Goal: Task Accomplishment & Management: Complete application form

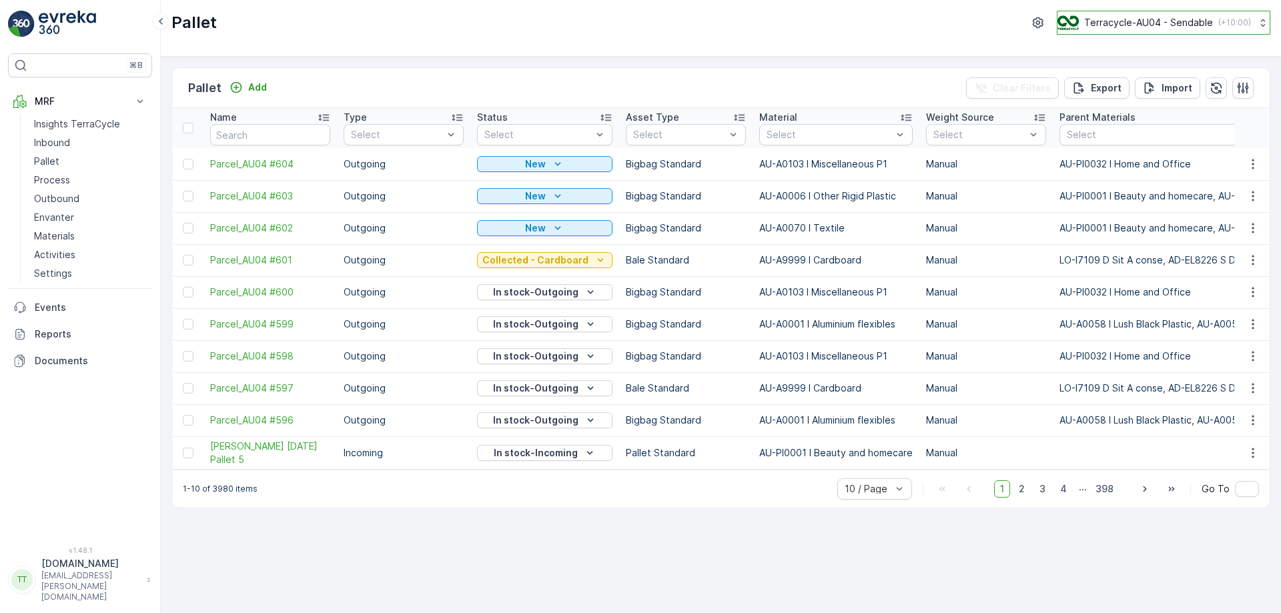
click at [1152, 24] on p "Terracycle-AU04 - Sendable" at bounding box center [1148, 22] width 129 height 13
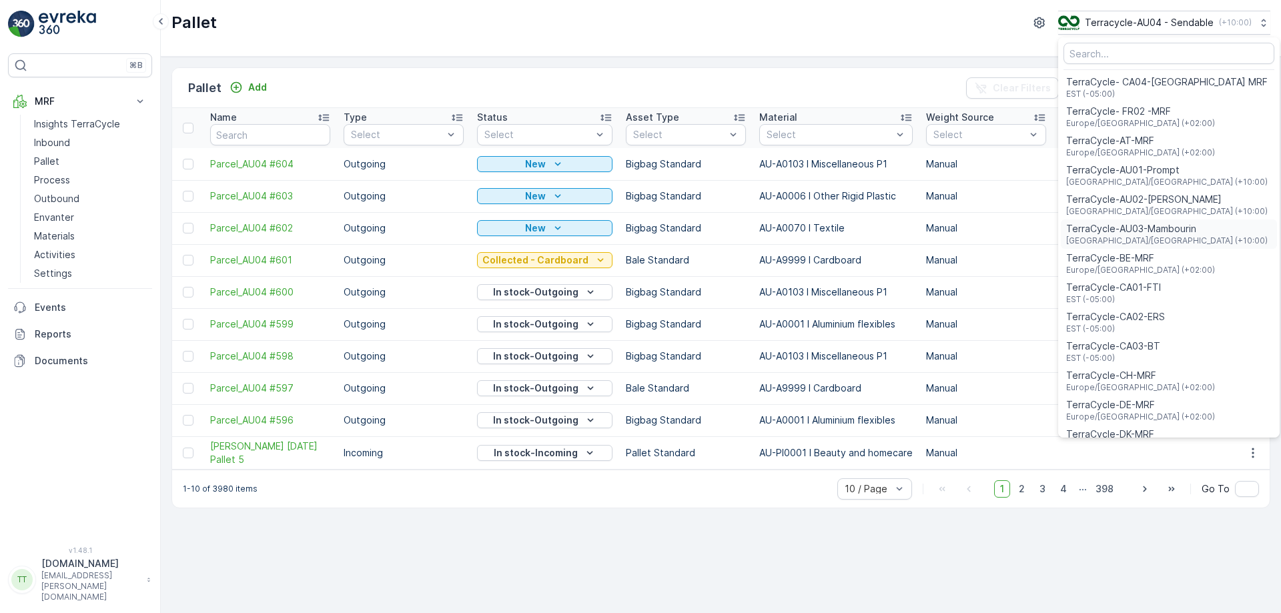
click at [1096, 238] on span "Australia/Melbourne (+10:00)" at bounding box center [1167, 241] width 202 height 11
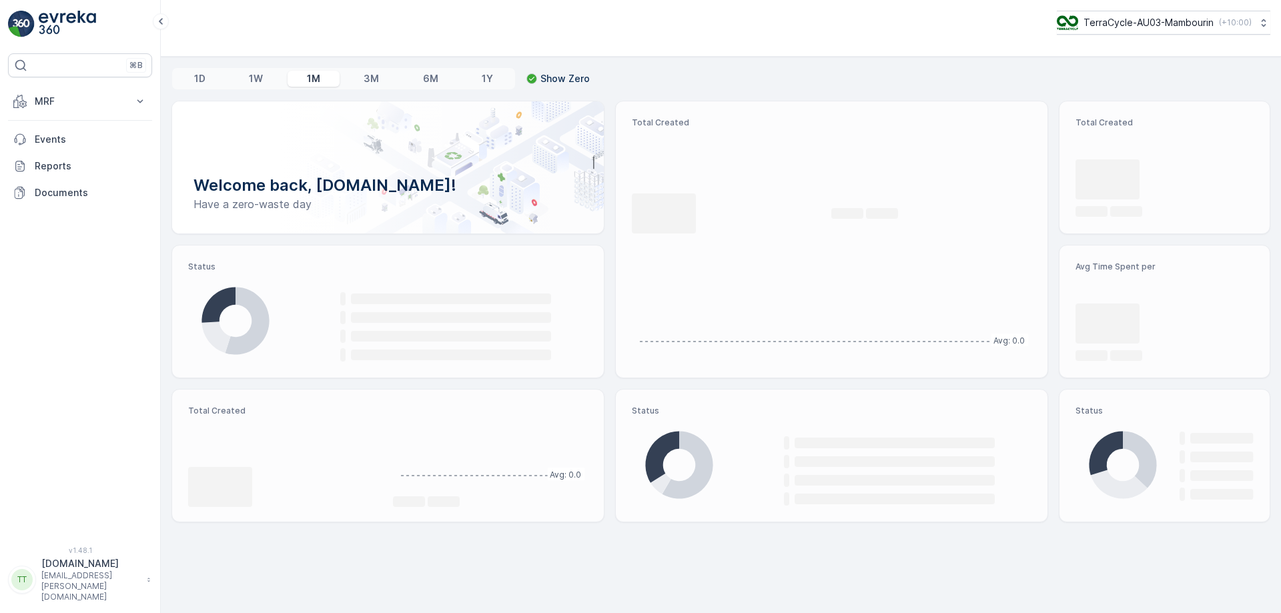
click at [119, 104] on p "MRF" at bounding box center [80, 101] width 91 height 13
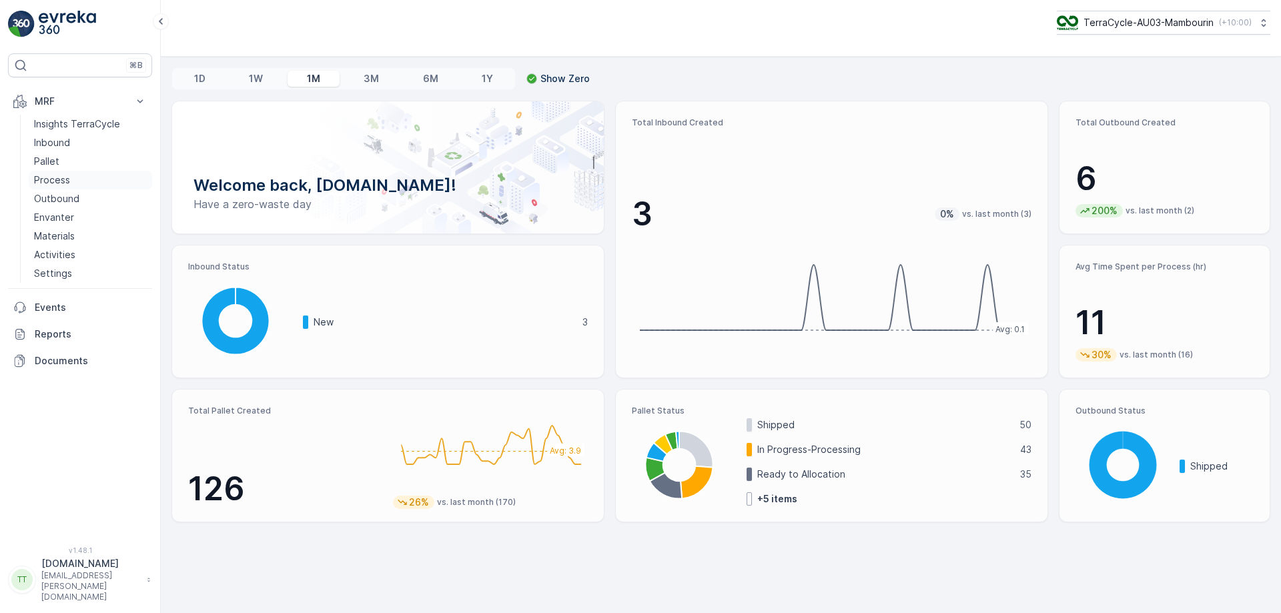
click at [55, 180] on p "Process" at bounding box center [52, 179] width 36 height 13
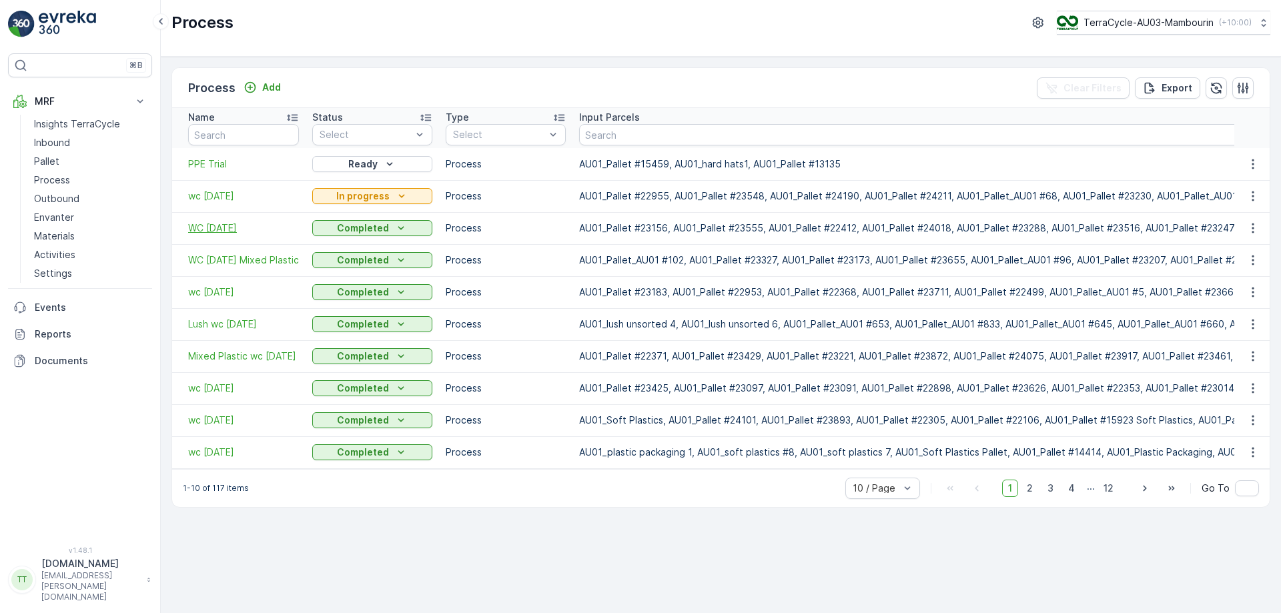
click at [214, 225] on span "WC [DATE]" at bounding box center [243, 228] width 111 height 13
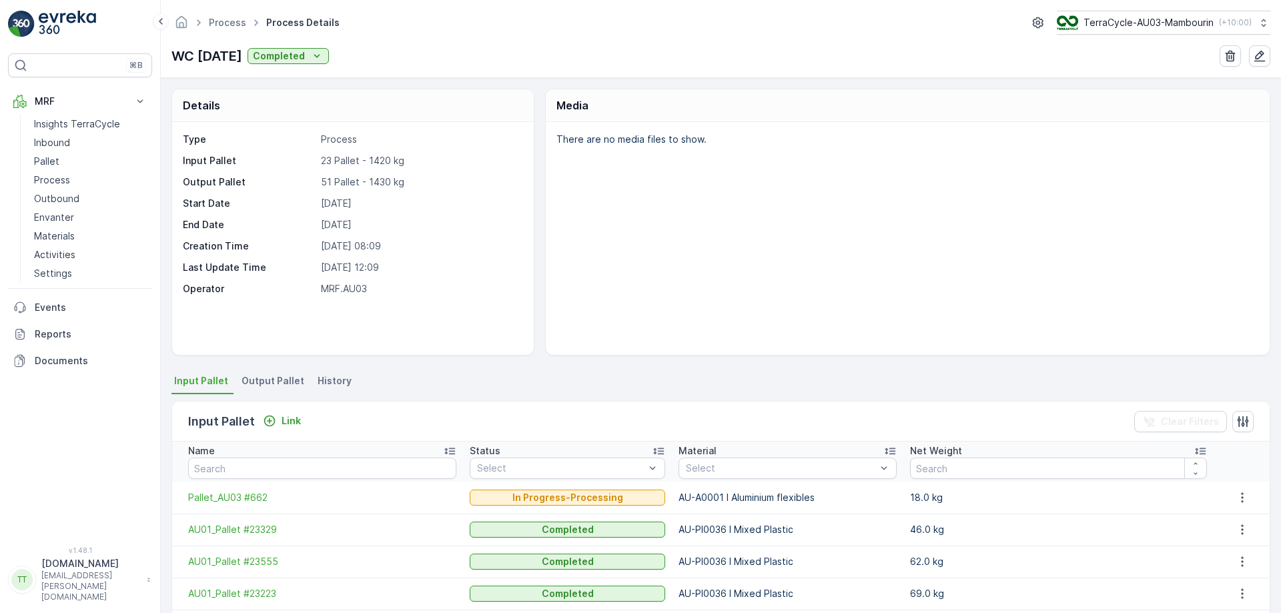
click at [291, 376] on span "Output Pallet" at bounding box center [273, 380] width 63 height 13
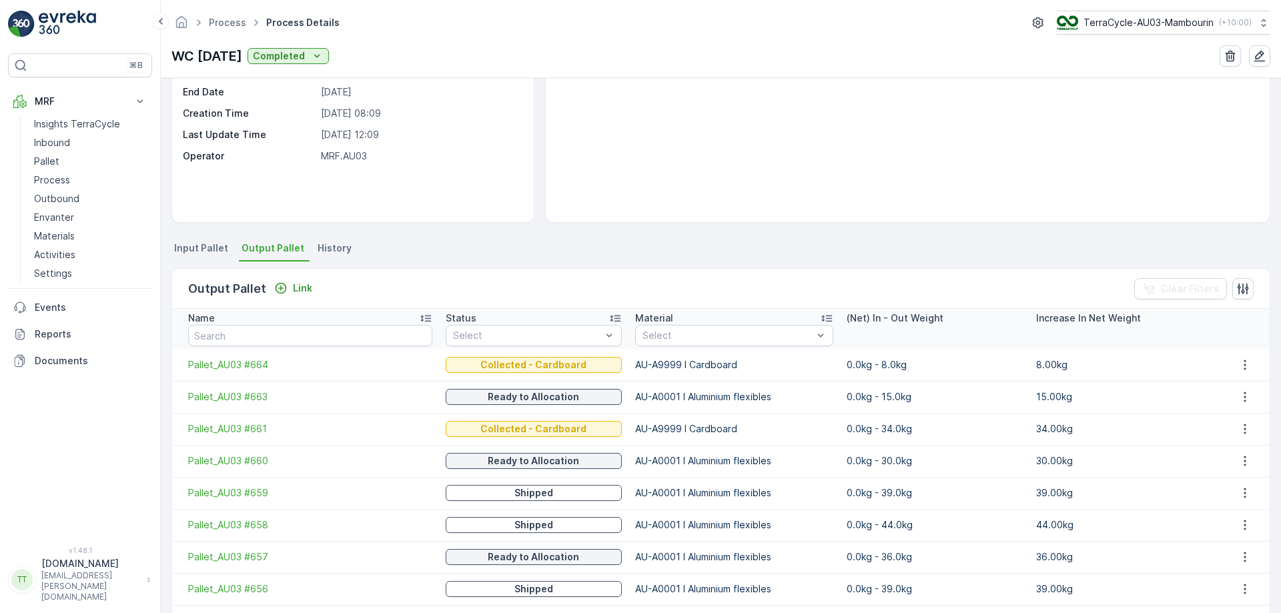
scroll to position [133, 0]
click at [320, 339] on input "text" at bounding box center [310, 334] width 244 height 21
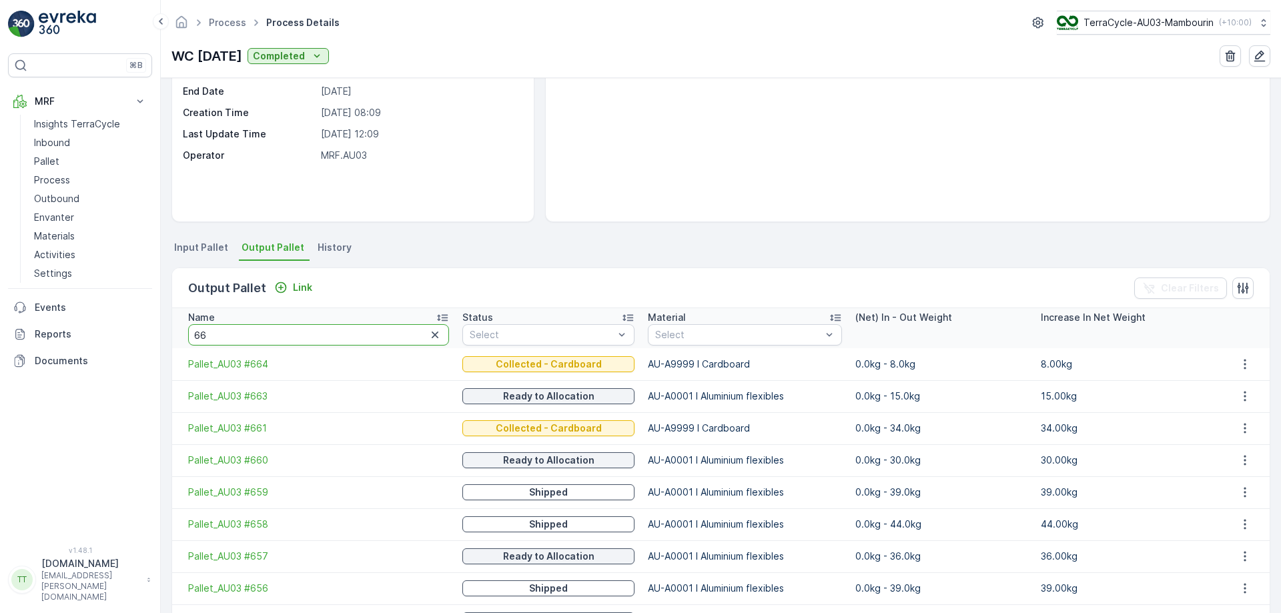
type input "662"
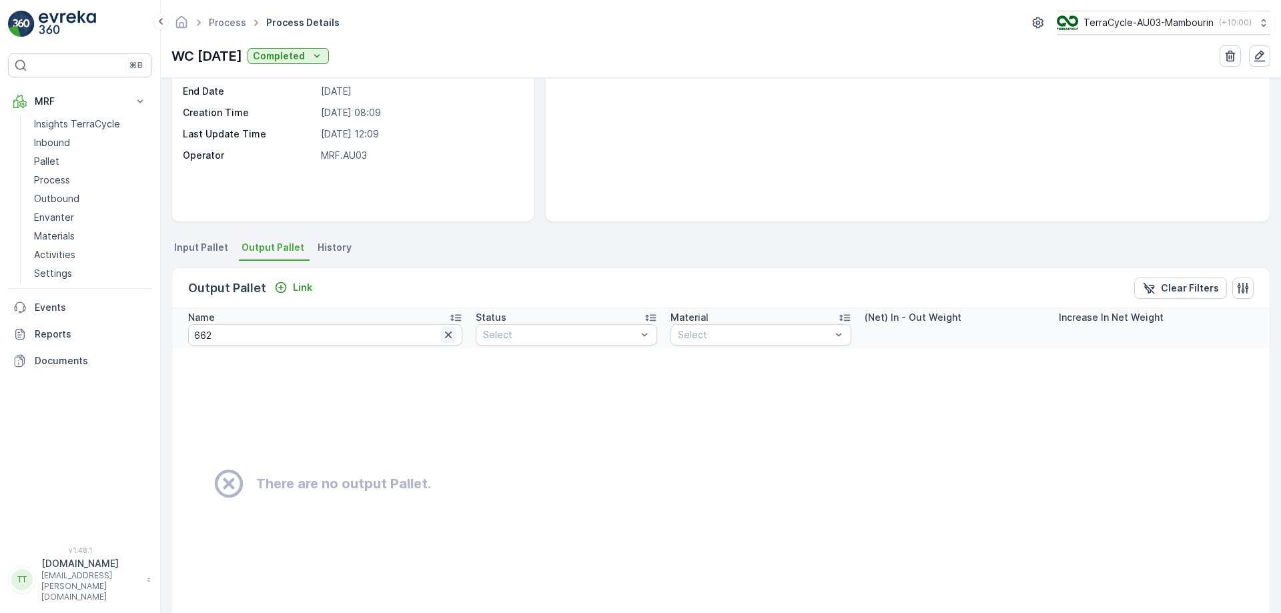
click at [442, 333] on icon "button" at bounding box center [448, 334] width 13 height 13
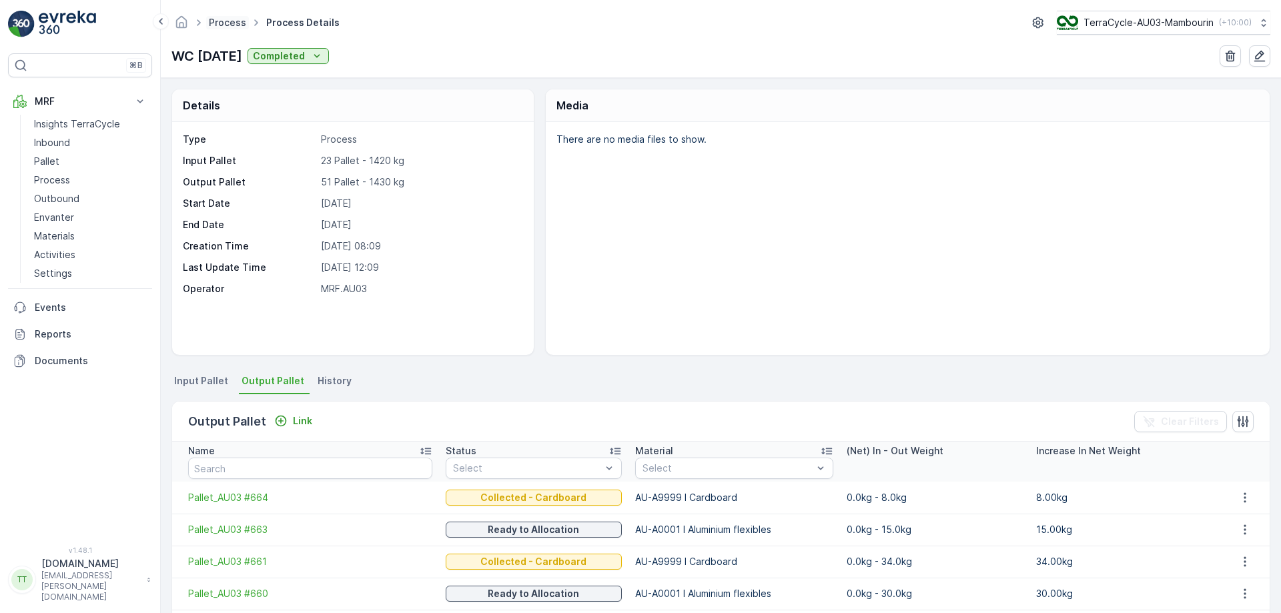
click at [230, 23] on link "Process" at bounding box center [227, 22] width 37 height 11
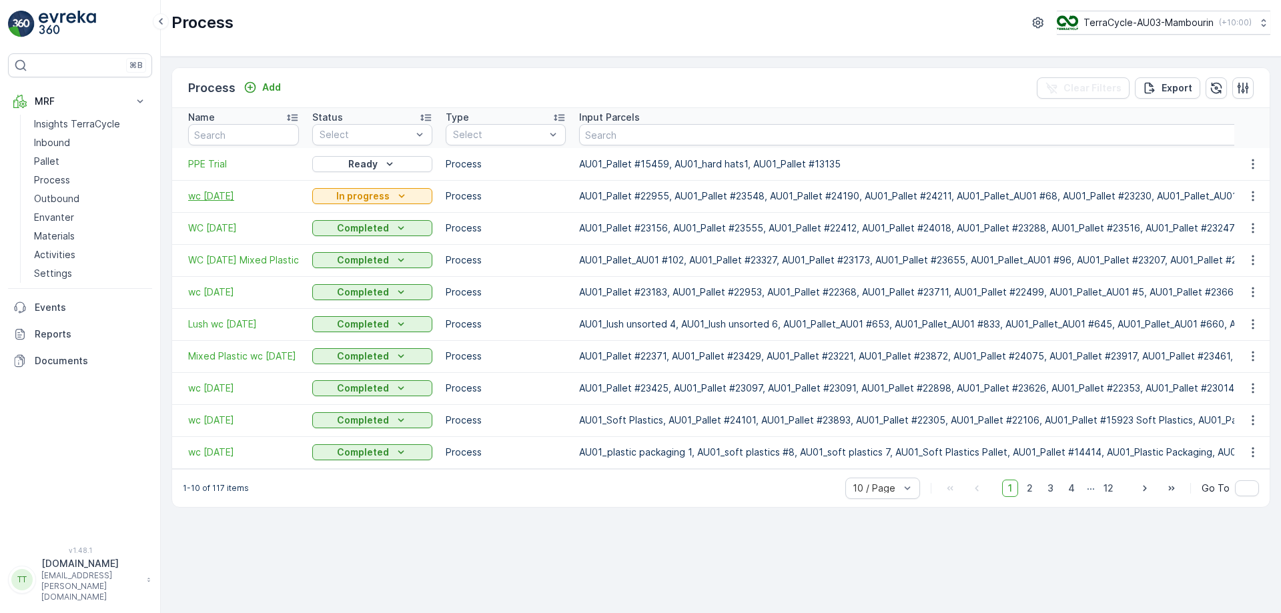
click at [226, 198] on span "wc [DATE]" at bounding box center [243, 196] width 111 height 13
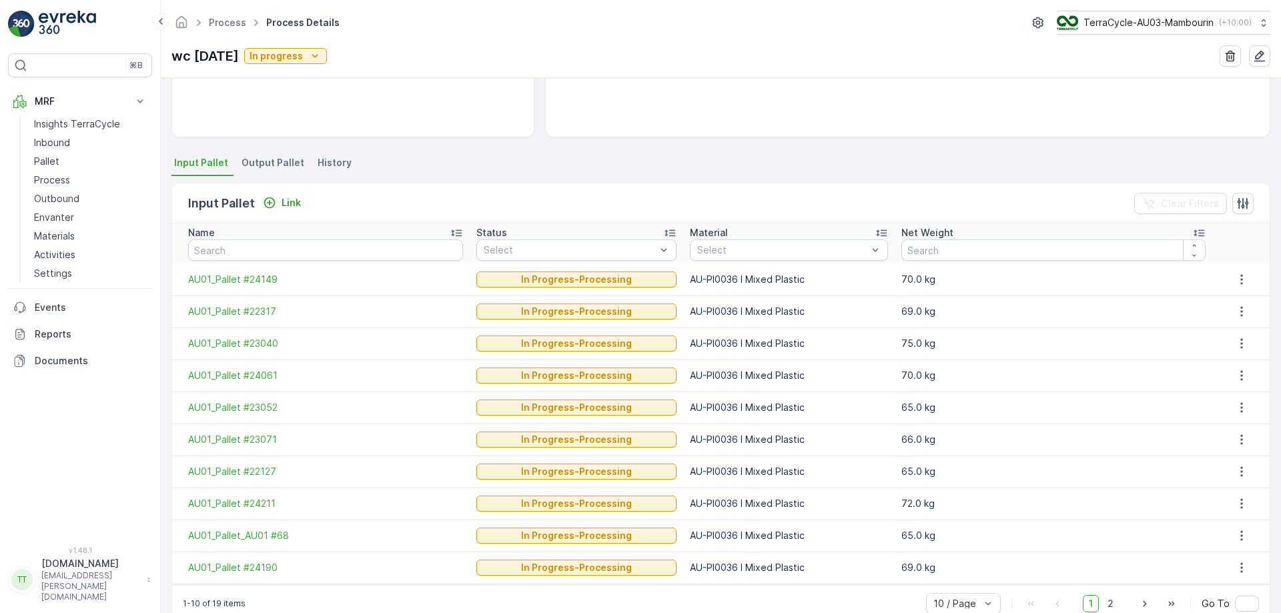
scroll to position [246, 0]
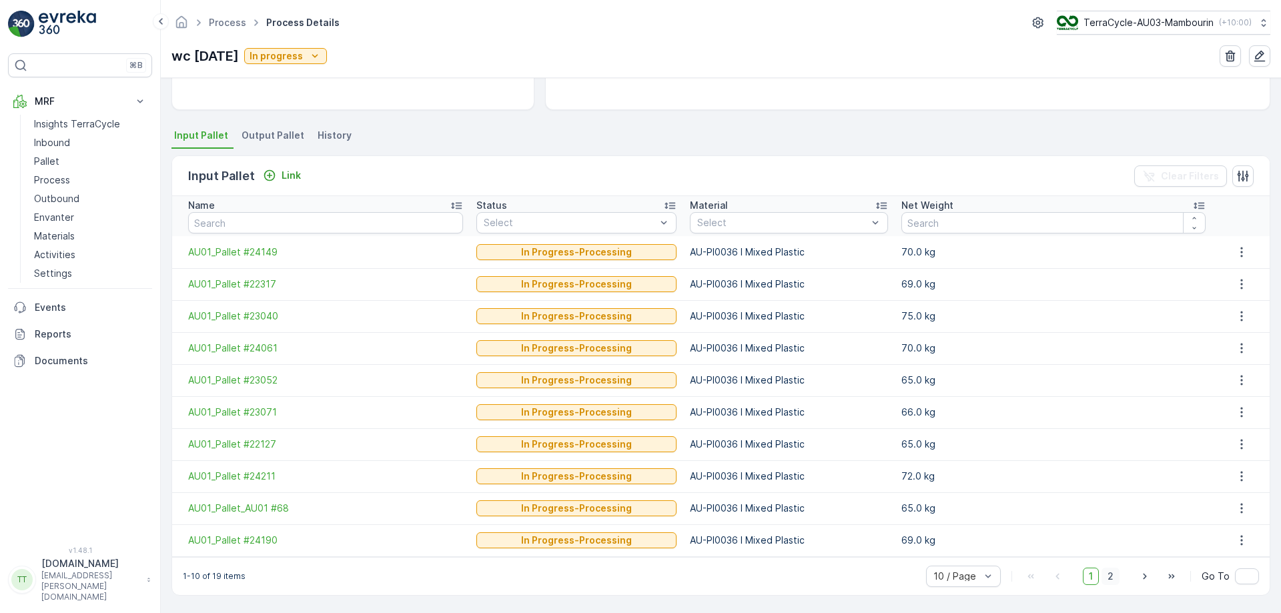
click at [1114, 580] on span "2" at bounding box center [1111, 576] width 18 height 17
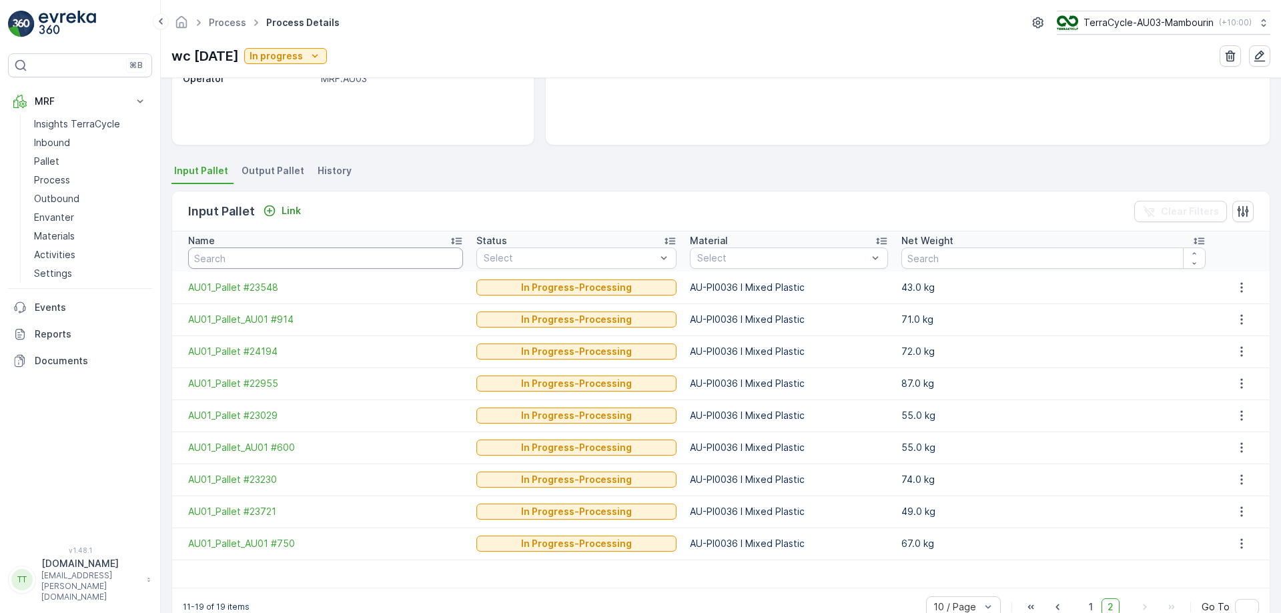
scroll to position [241, 0]
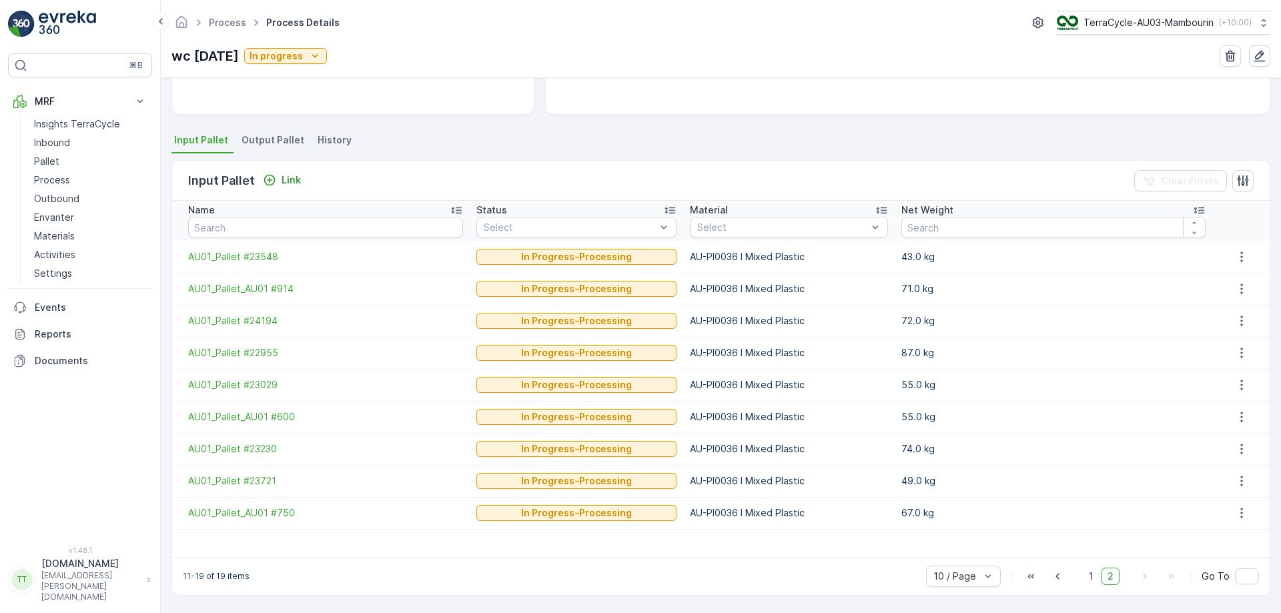
click at [273, 137] on span "Output Pallet" at bounding box center [273, 139] width 63 height 13
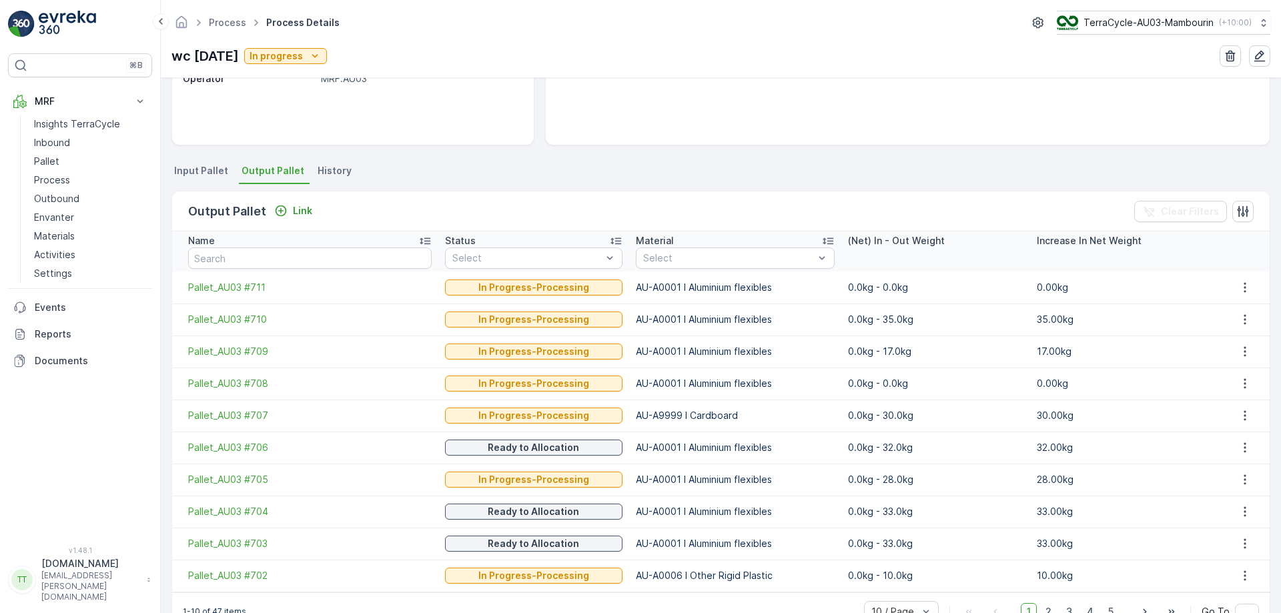
scroll to position [210, 0]
click at [306, 254] on input "text" at bounding box center [310, 258] width 244 height 21
type input "662"
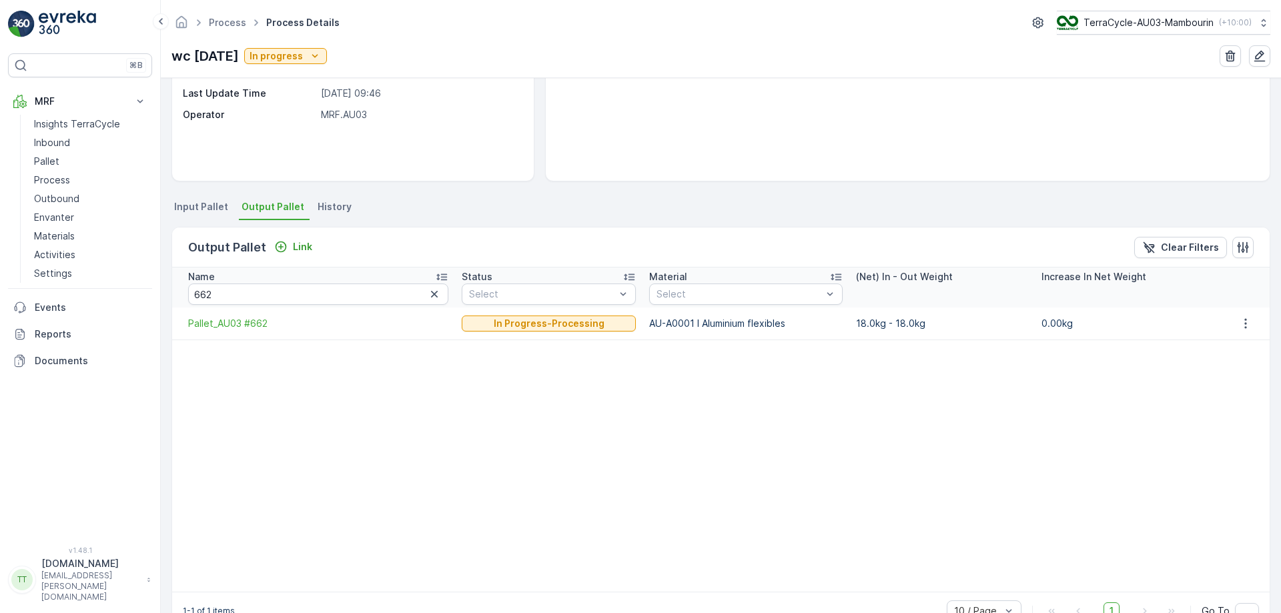
scroll to position [151, 0]
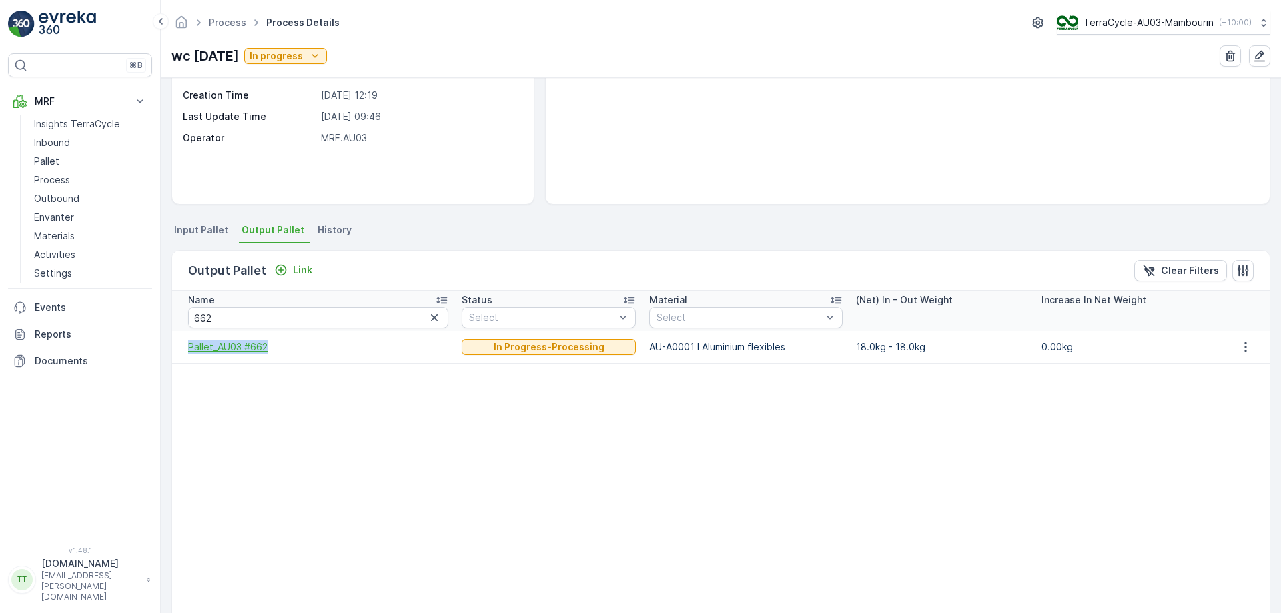
drag, startPoint x: 182, startPoint y: 348, endPoint x: 272, endPoint y: 351, distance: 90.1
click at [272, 351] on td "Pallet_AU03 #662" at bounding box center [313, 347] width 283 height 32
copy span "Pallet_AU03 #662"
click at [288, 428] on td at bounding box center [313, 433] width 283 height 28
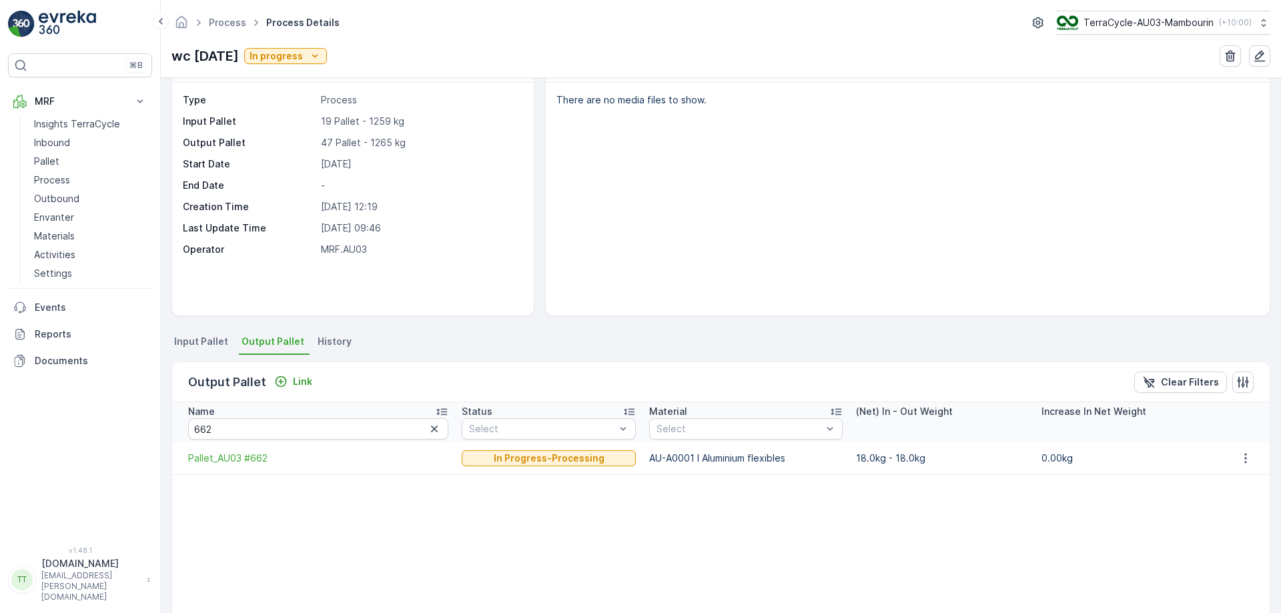
scroll to position [0, 0]
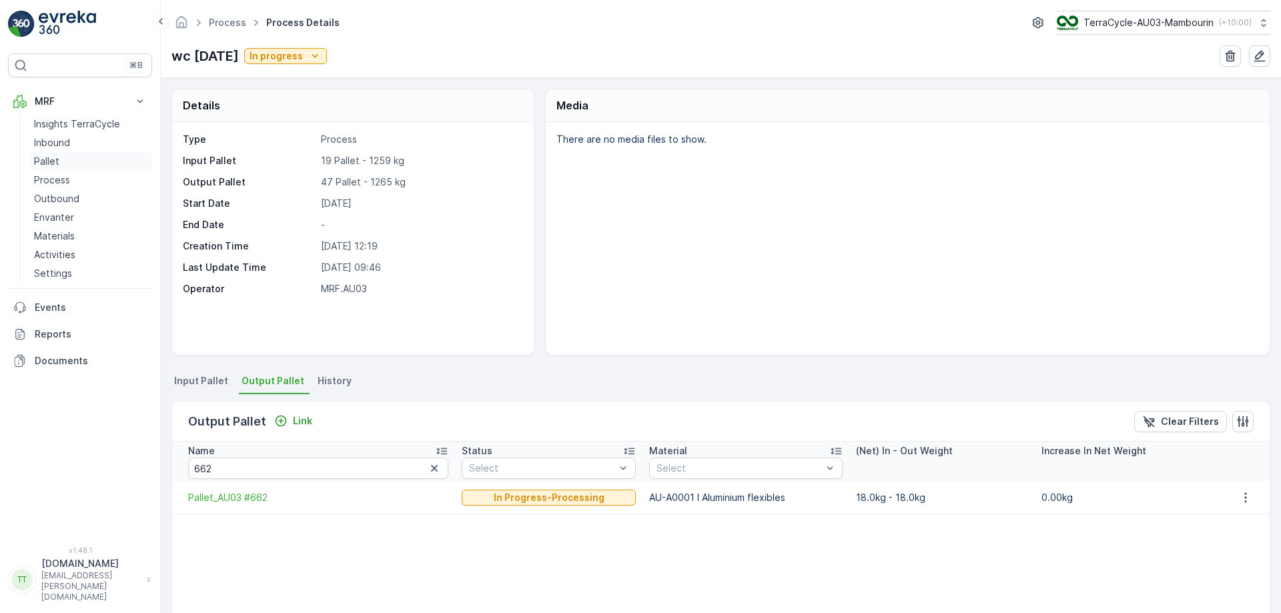
click at [63, 163] on link "Pallet" at bounding box center [90, 161] width 123 height 19
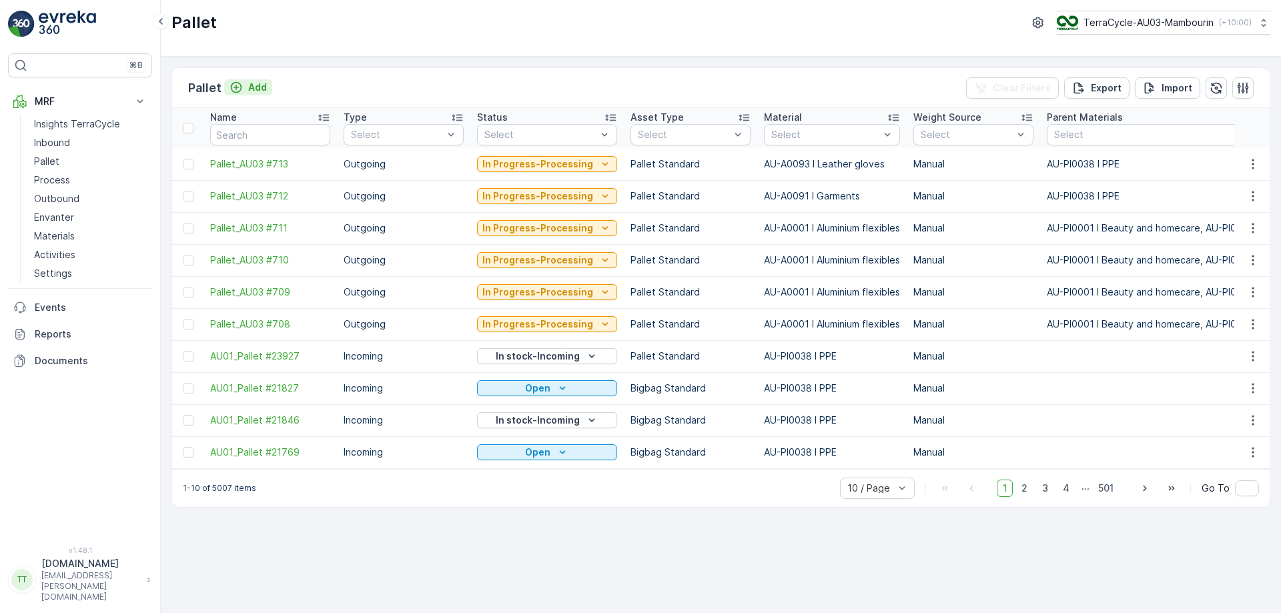
click at [260, 89] on p "Add" at bounding box center [257, 87] width 19 height 13
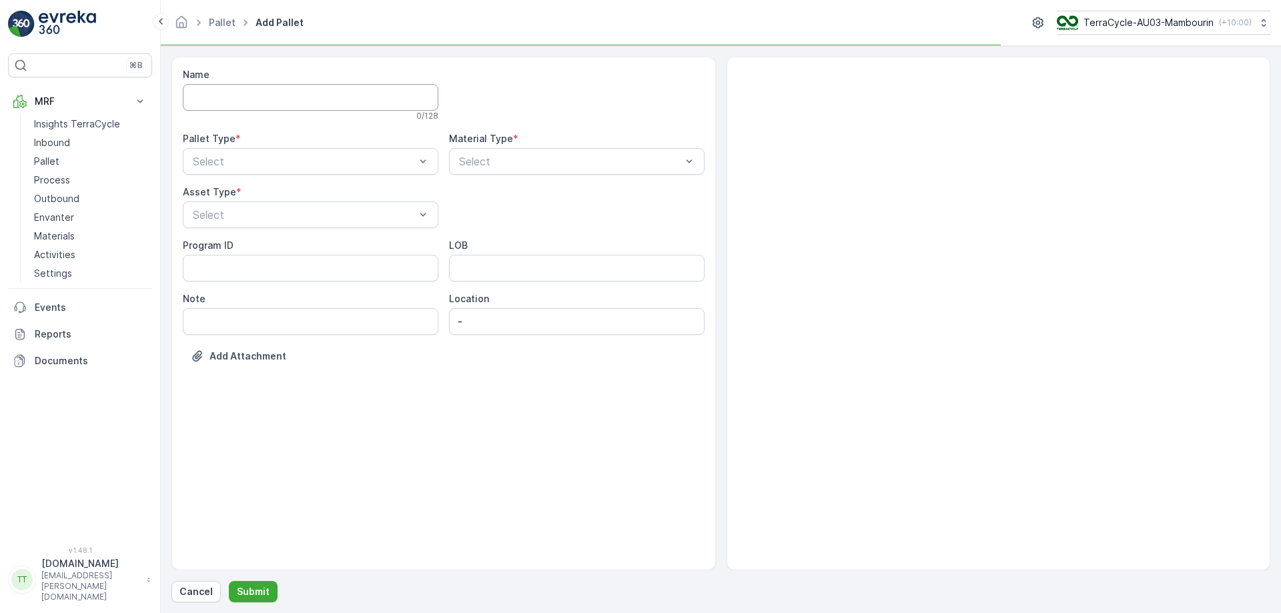
click at [283, 100] on input "Name" at bounding box center [311, 97] width 256 height 27
paste input "Pallet_AU03 #662"
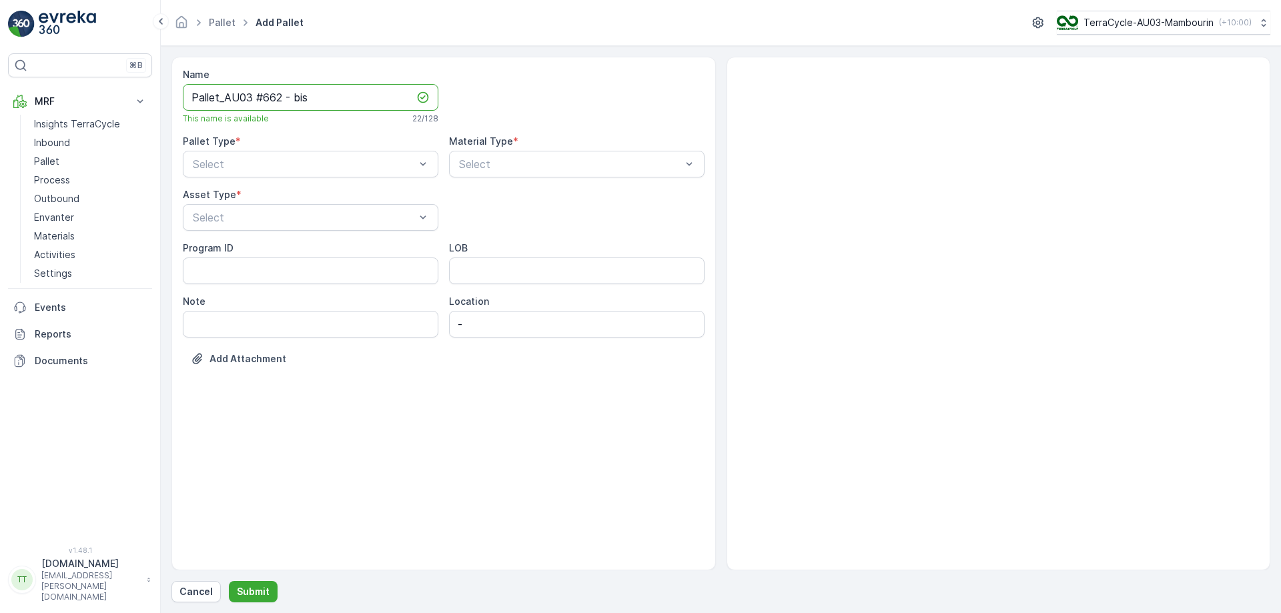
click at [297, 97] on input "Pallet_AU03 #662 - bis" at bounding box center [311, 97] width 256 height 27
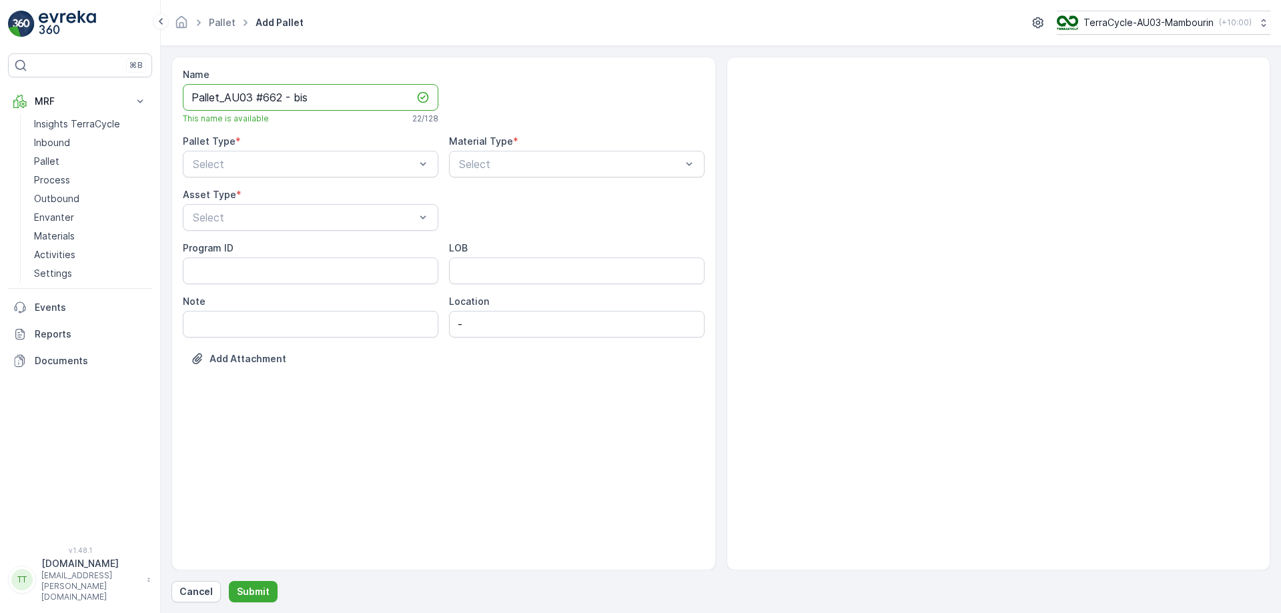
click at [301, 98] on input "Pallet_AU03 #662 - bis" at bounding box center [311, 97] width 256 height 27
click at [298, 98] on input "Pallet_AU03 #662 - BIS" at bounding box center [311, 97] width 256 height 27
click at [207, 92] on input "Pallet_AU03 #662 - (replacing old #662)" at bounding box center [311, 97] width 256 height 27
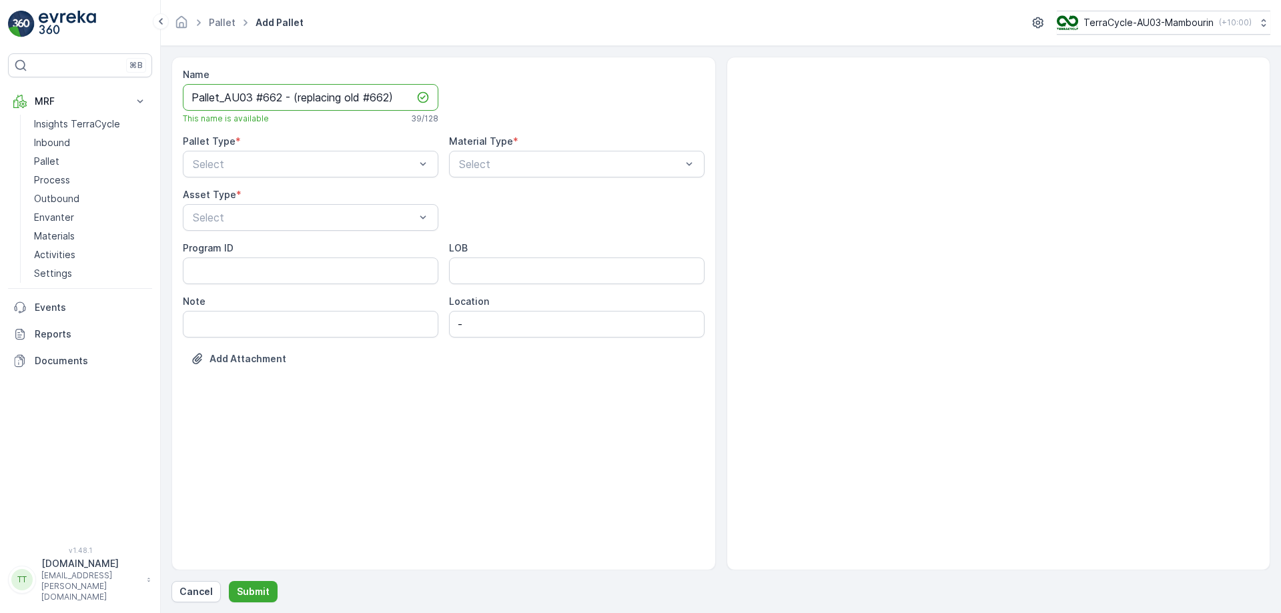
click at [207, 92] on input "Pallet_AU03 #662 - (replacing old #662)" at bounding box center [311, 97] width 256 height 27
type input "Pallet_AU03 #662 - (replacing old #662)"
click at [304, 169] on div at bounding box center [304, 164] width 225 height 12
click at [286, 216] on div "Outgoing" at bounding box center [311, 220] width 240 height 12
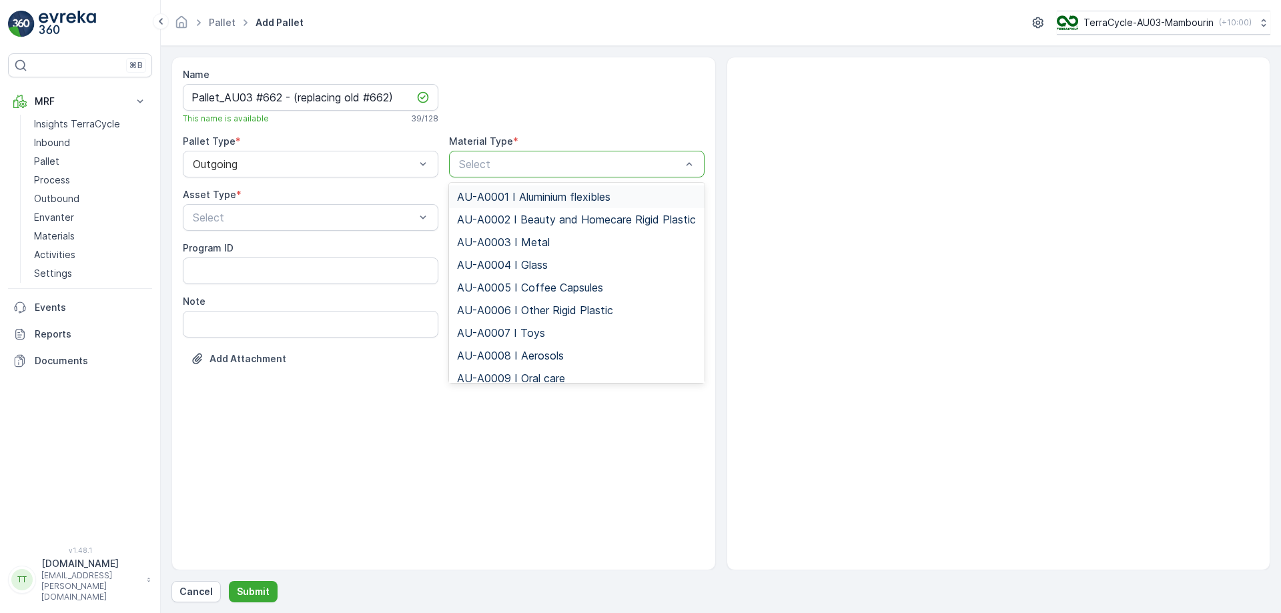
click at [514, 192] on span "AU-A0001 I Aluminium flexibles" at bounding box center [533, 197] width 153 height 12
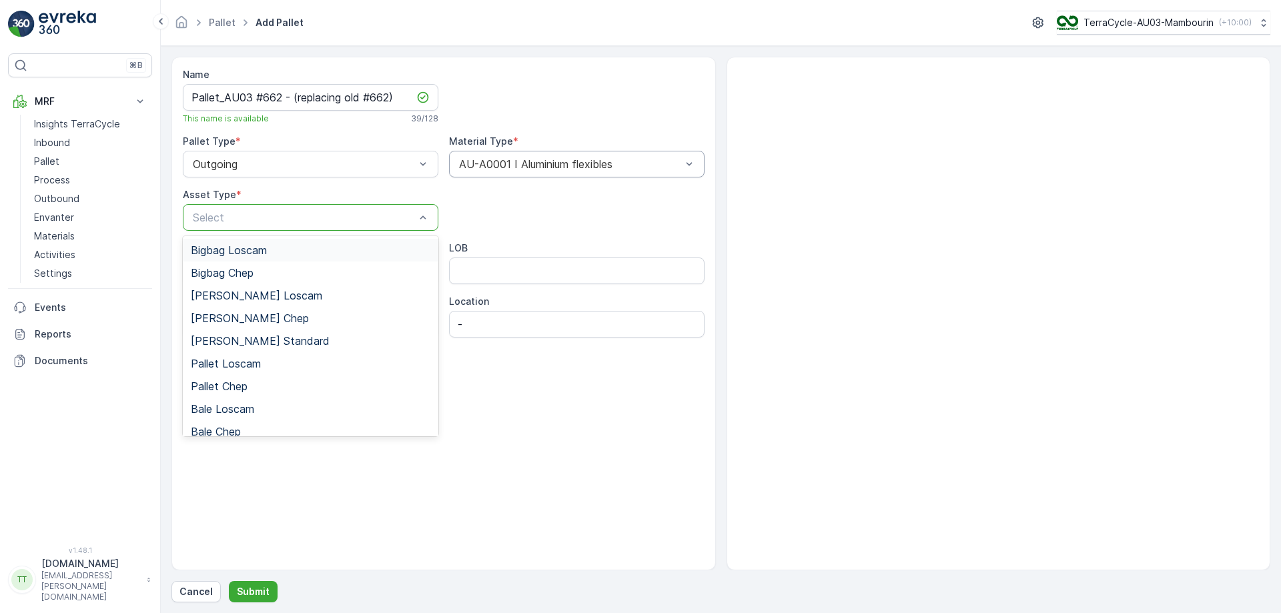
click at [382, 220] on div at bounding box center [304, 218] width 225 height 12
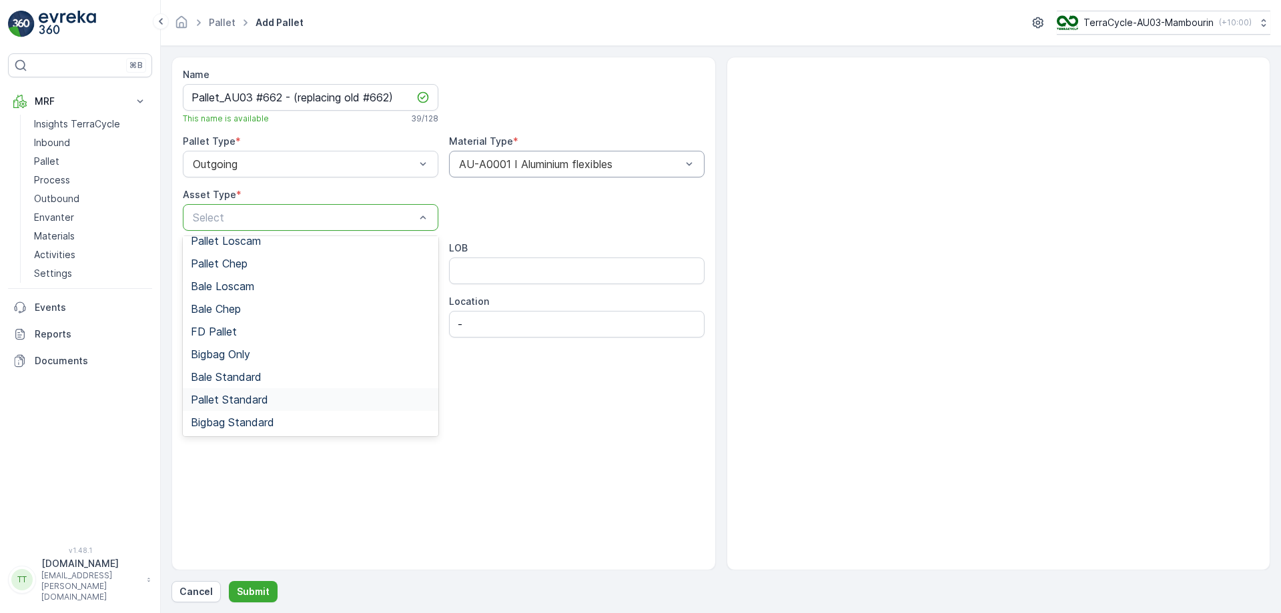
click at [280, 403] on div "Pallet Standard" at bounding box center [311, 400] width 240 height 12
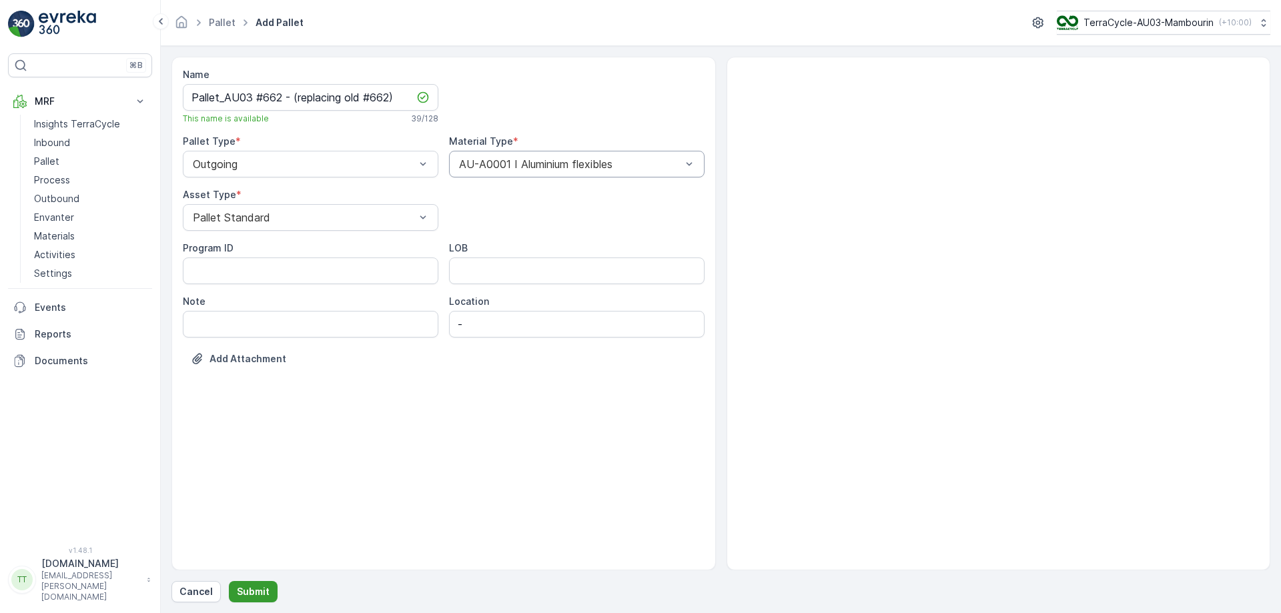
click at [256, 589] on p "Submit" at bounding box center [253, 591] width 33 height 13
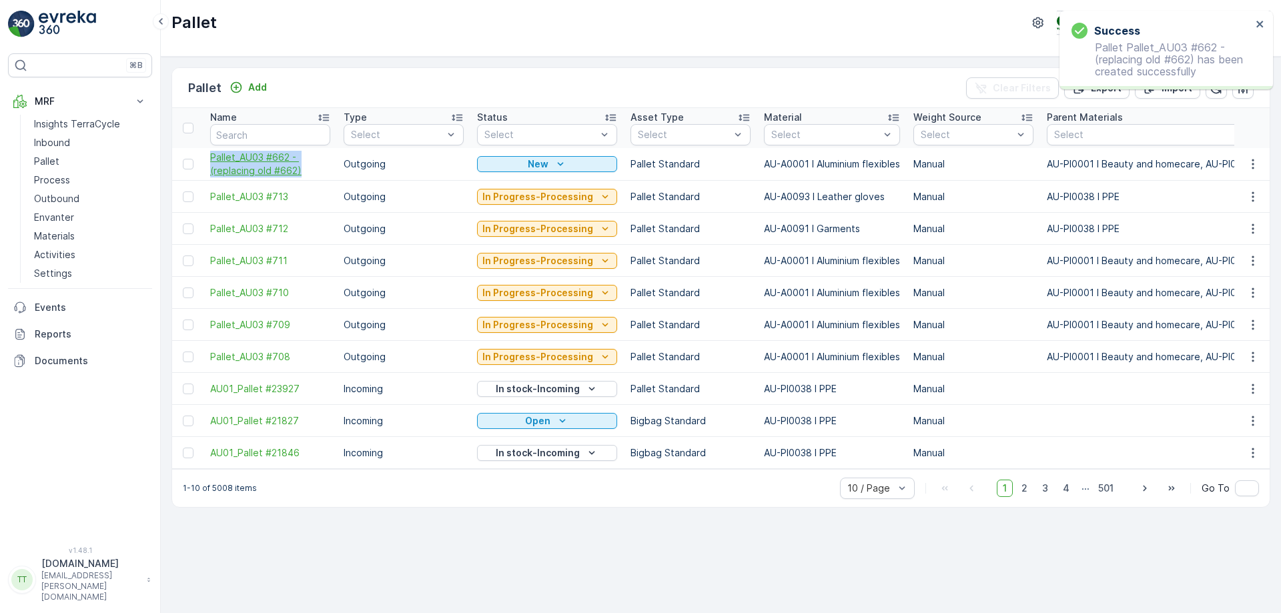
drag, startPoint x: 205, startPoint y: 154, endPoint x: 307, endPoint y: 169, distance: 103.2
click at [307, 169] on td "Pallet_AU03 #662 - (replacing old #662)" at bounding box center [270, 164] width 133 height 33
copy span "Pallet_AU03 #662 - (replacing old #662)"
click at [53, 178] on p "Process" at bounding box center [52, 179] width 36 height 13
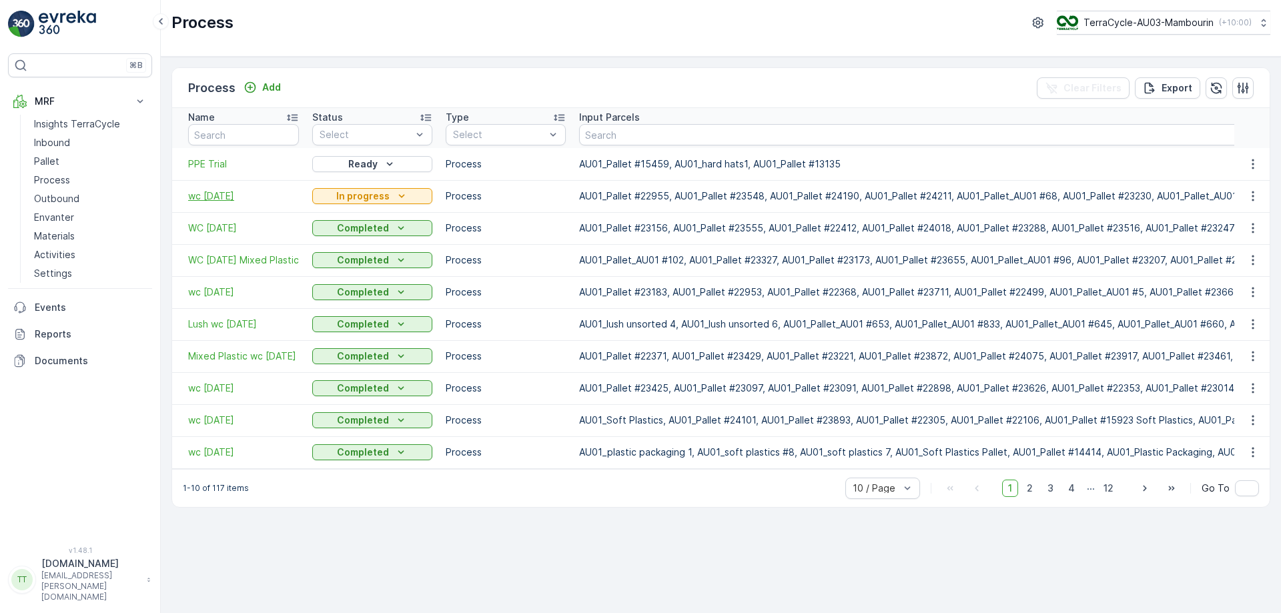
click at [222, 196] on span "wc [DATE]" at bounding box center [243, 196] width 111 height 13
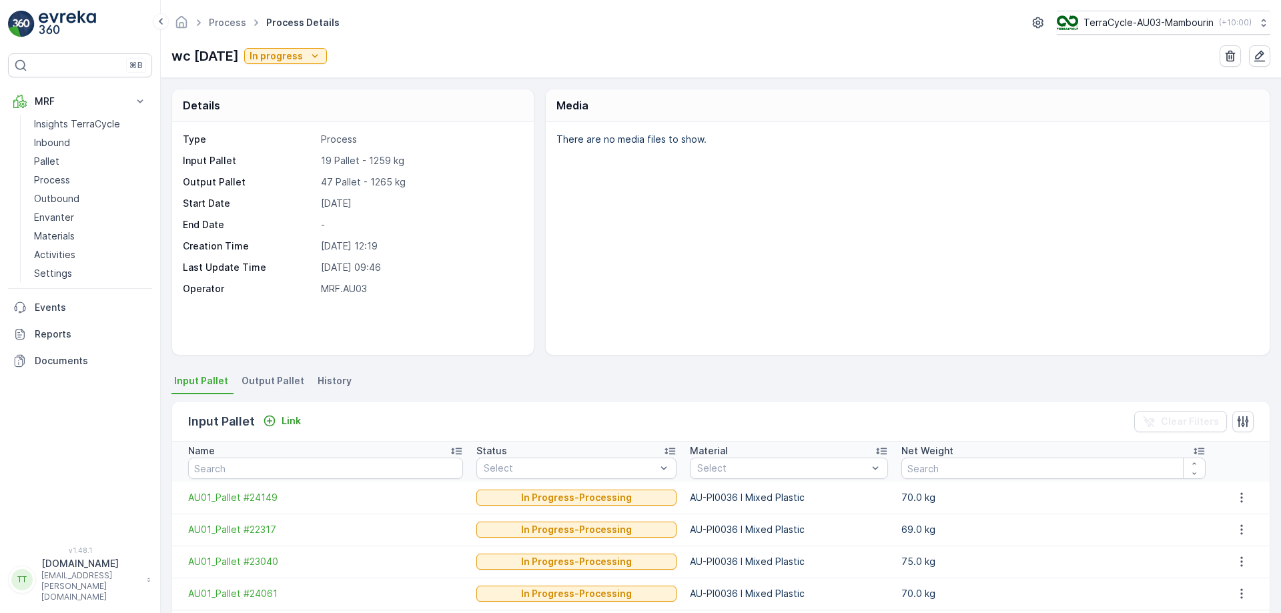
click at [286, 378] on span "Output Pallet" at bounding box center [273, 380] width 63 height 13
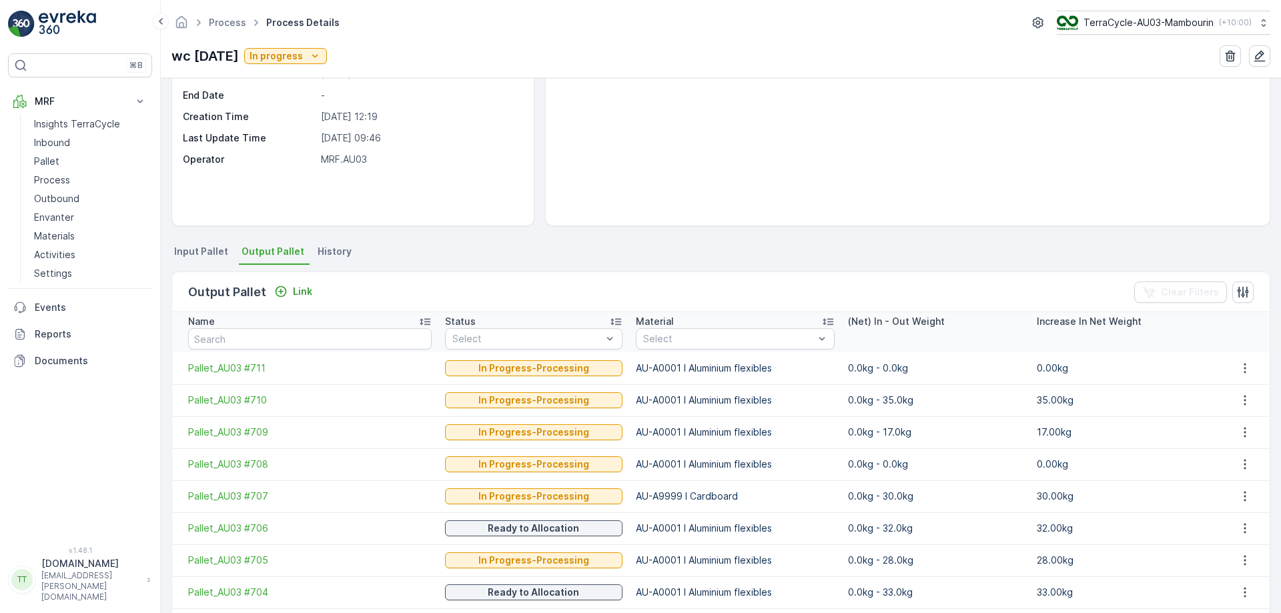
scroll to position [211, 0]
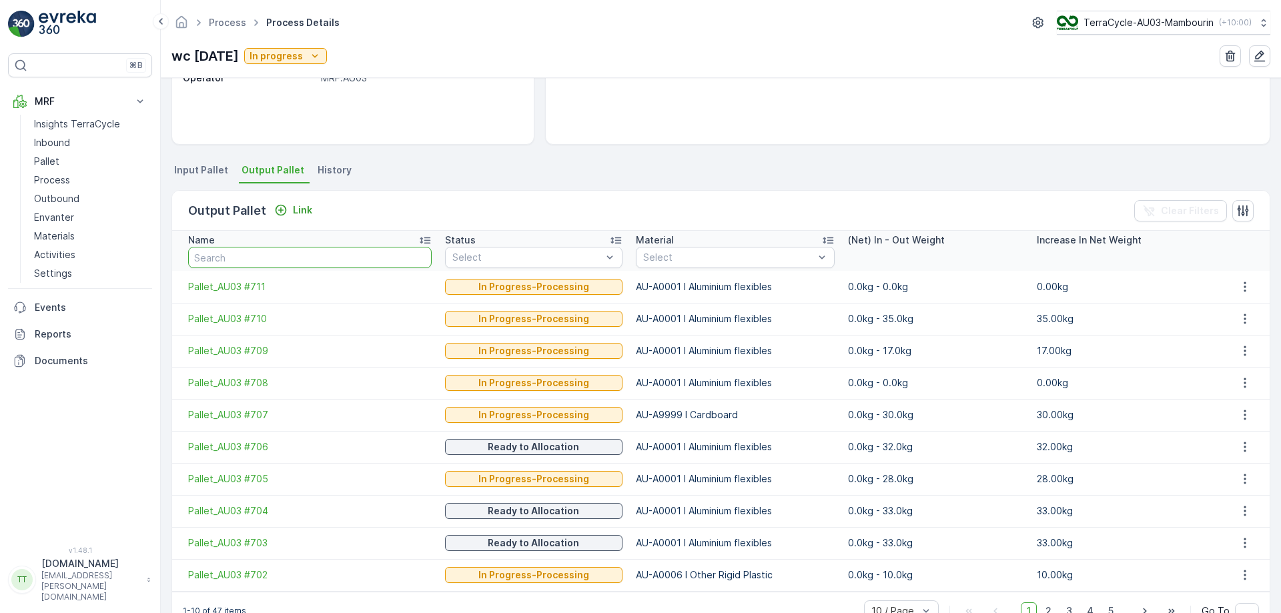
click at [338, 262] on input "text" at bounding box center [310, 257] width 244 height 21
type input "662"
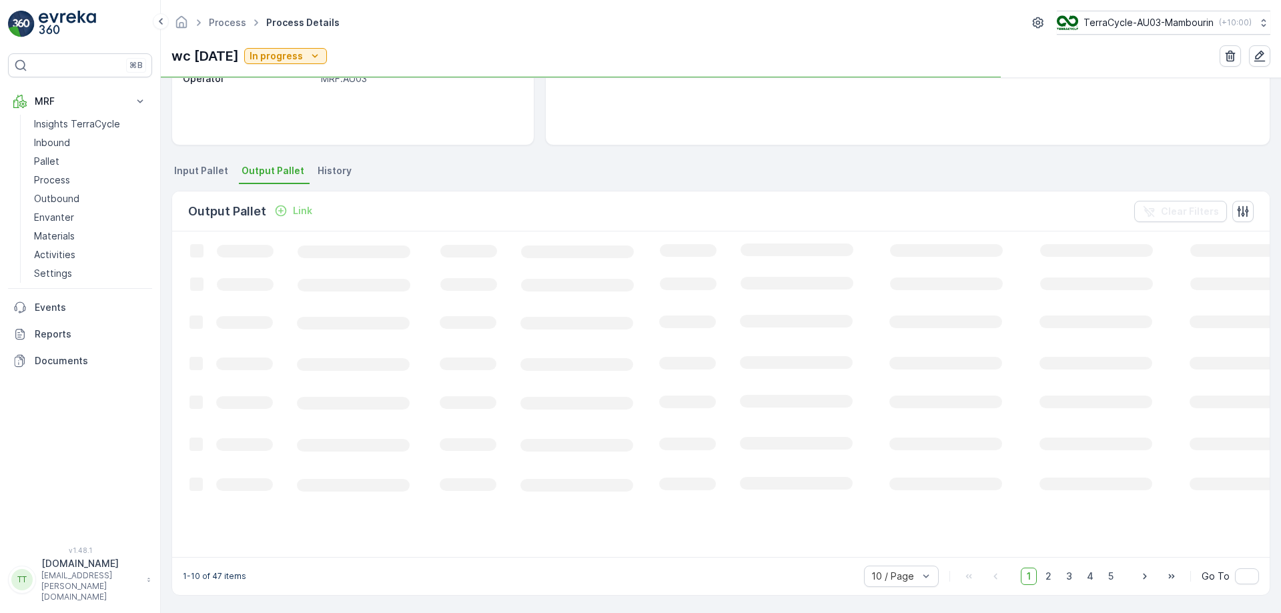
scroll to position [209, 0]
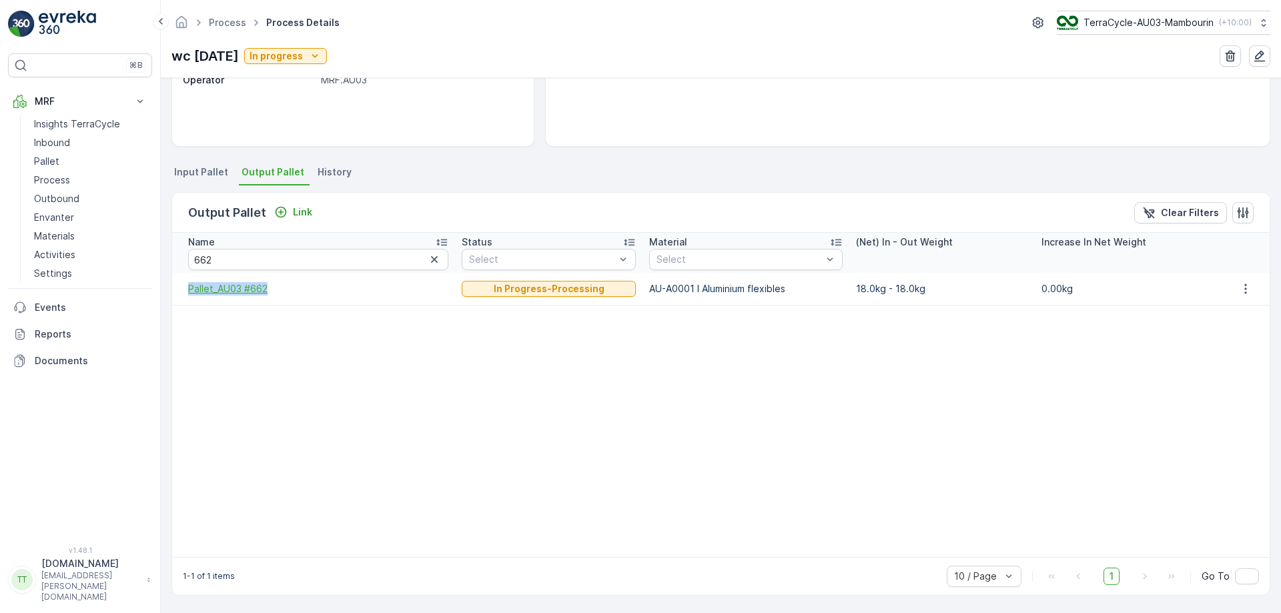
drag, startPoint x: 182, startPoint y: 288, endPoint x: 283, endPoint y: 290, distance: 100.8
click at [283, 290] on td "Pallet_AU03 #662" at bounding box center [313, 289] width 283 height 32
copy span "Pallet_AU03 #662"
click at [398, 333] on td at bounding box center [313, 347] width 283 height 28
click at [1245, 285] on icon "button" at bounding box center [1246, 289] width 2 height 10
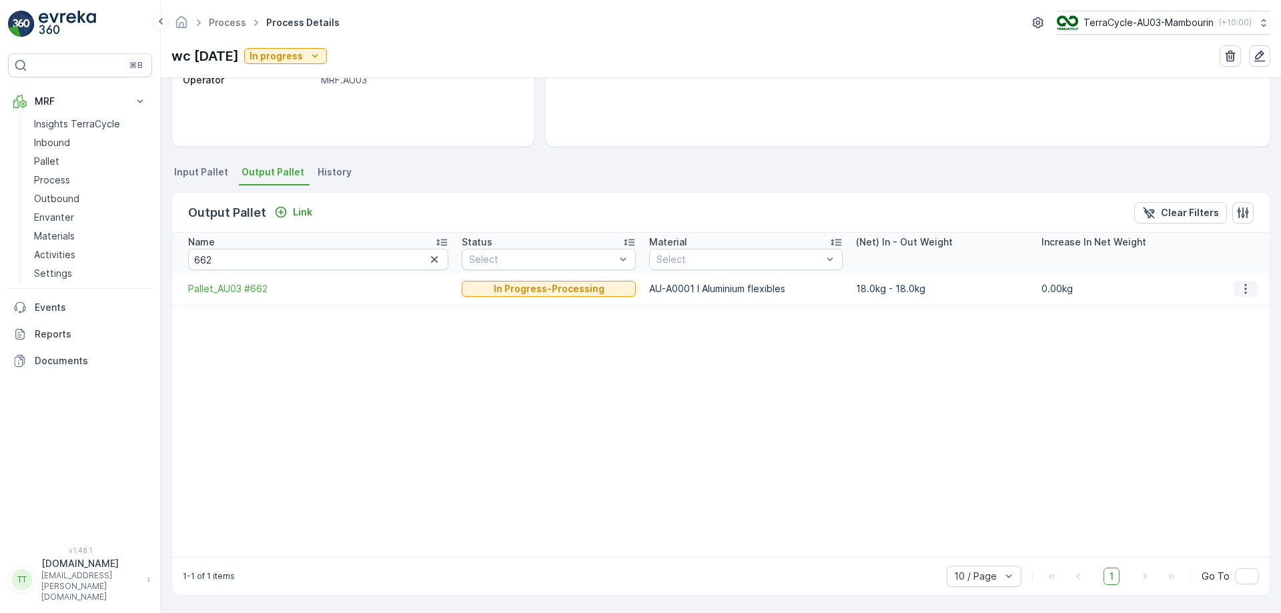
click at [1243, 291] on icon "button" at bounding box center [1245, 288] width 13 height 13
click at [1240, 310] on span "Detach" at bounding box center [1254, 308] width 33 height 13
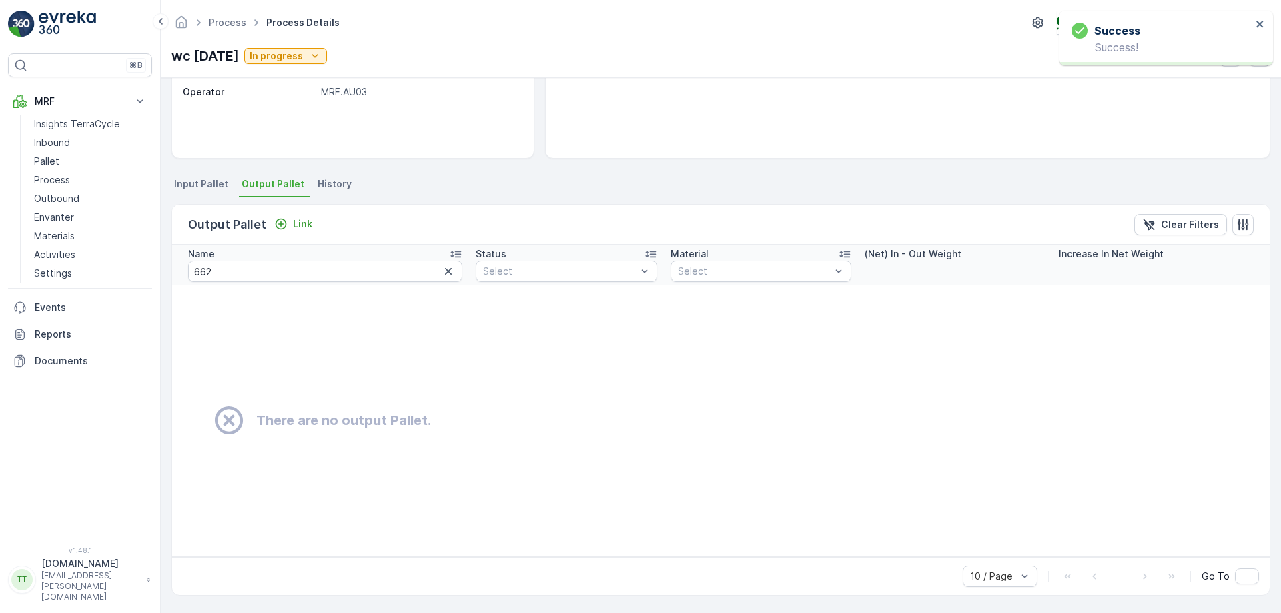
scroll to position [197, 0]
click at [304, 222] on p "Link" at bounding box center [302, 224] width 19 height 13
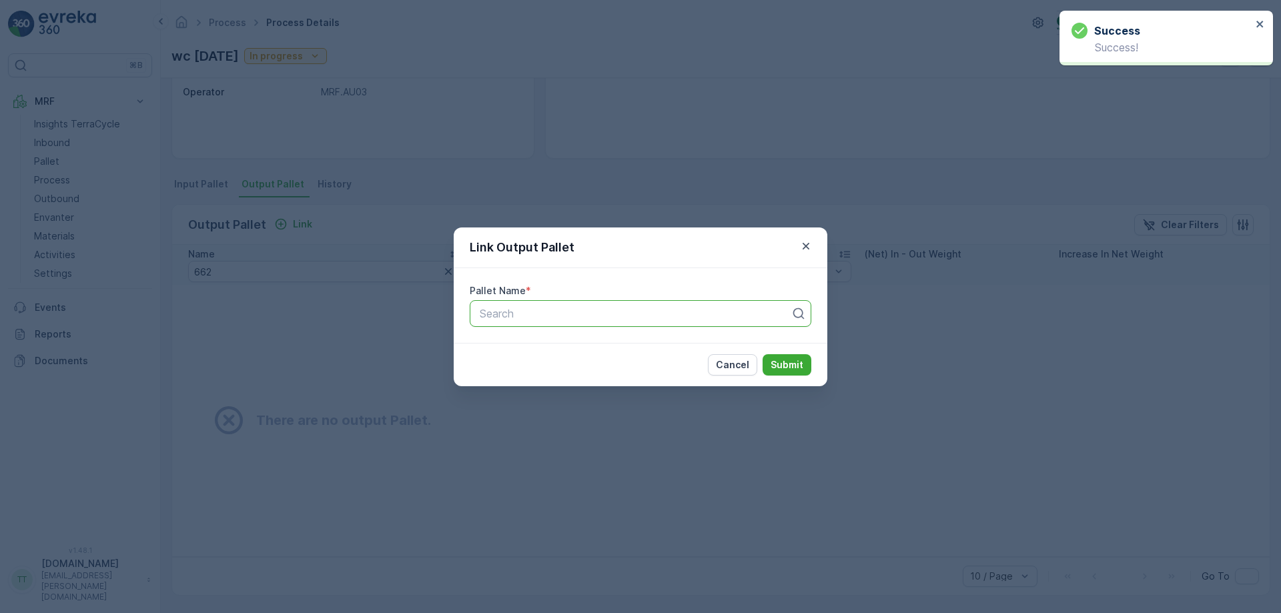
click at [510, 310] on div at bounding box center [635, 314] width 314 height 12
type input "662"
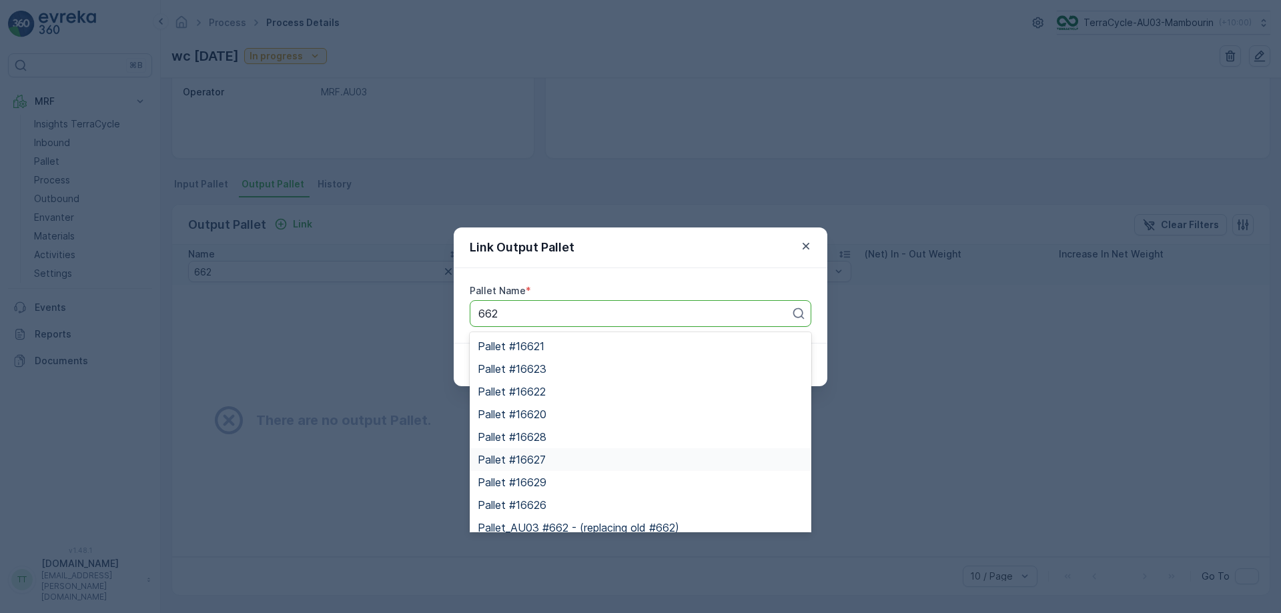
scroll to position [32, 0]
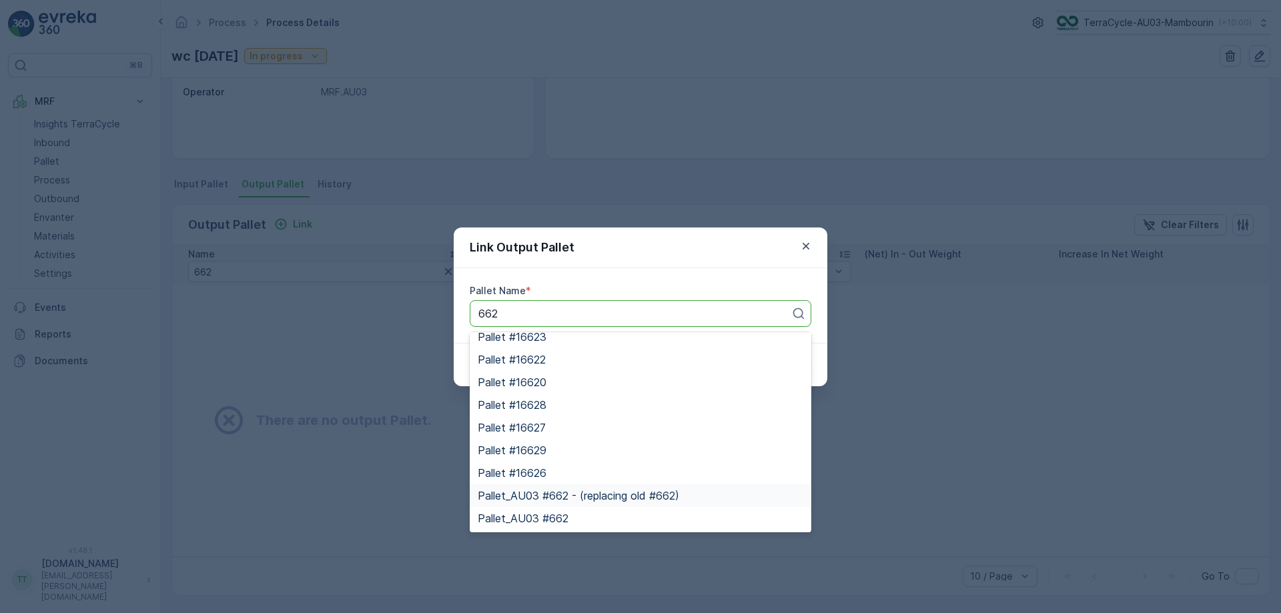
click at [599, 488] on div "Pallet_AU03 #662 - (replacing old #662)" at bounding box center [641, 495] width 342 height 23
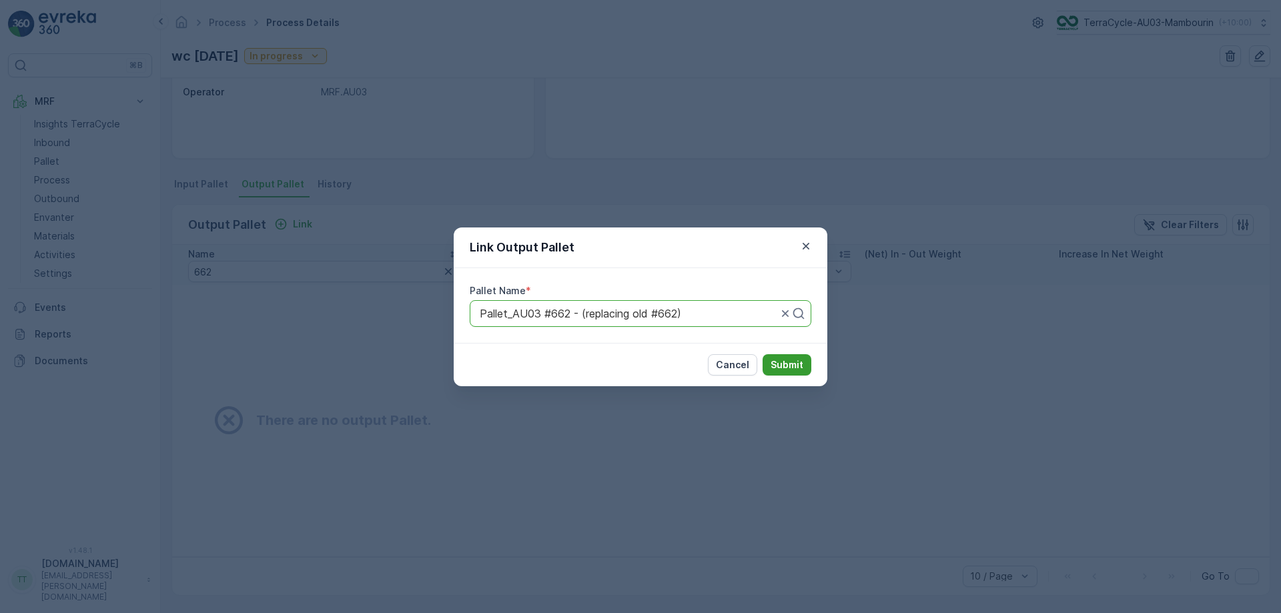
click at [802, 366] on p "Submit" at bounding box center [787, 364] width 33 height 13
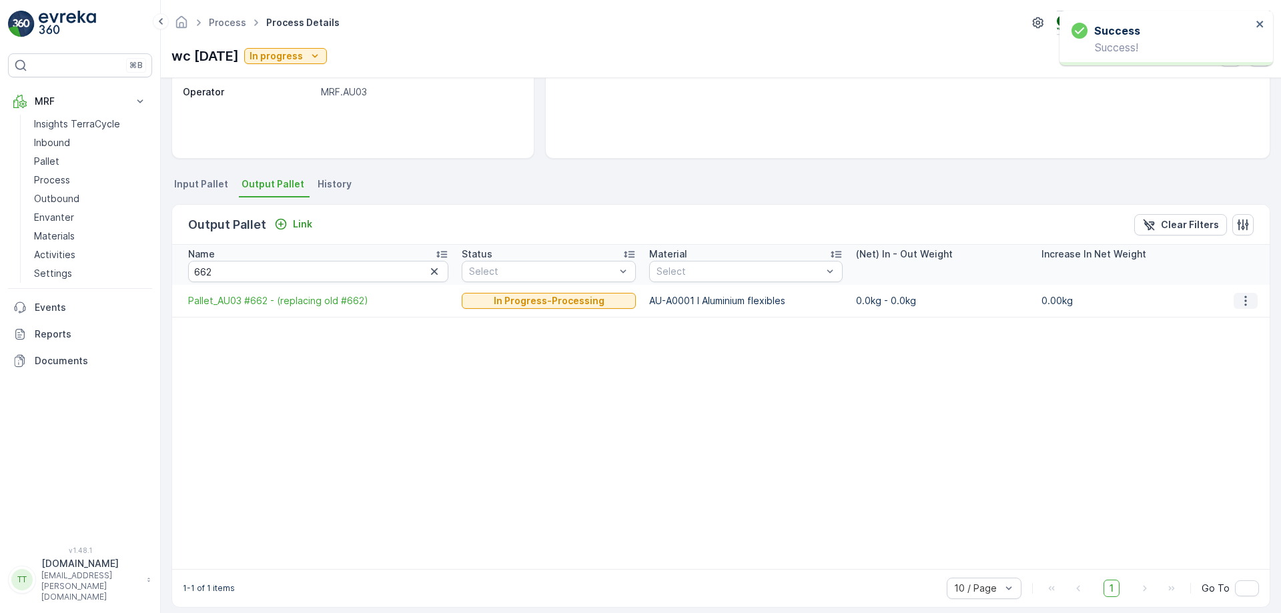
click at [1243, 295] on icon "button" at bounding box center [1245, 300] width 13 height 13
click at [1241, 322] on span "Detach" at bounding box center [1255, 320] width 33 height 13
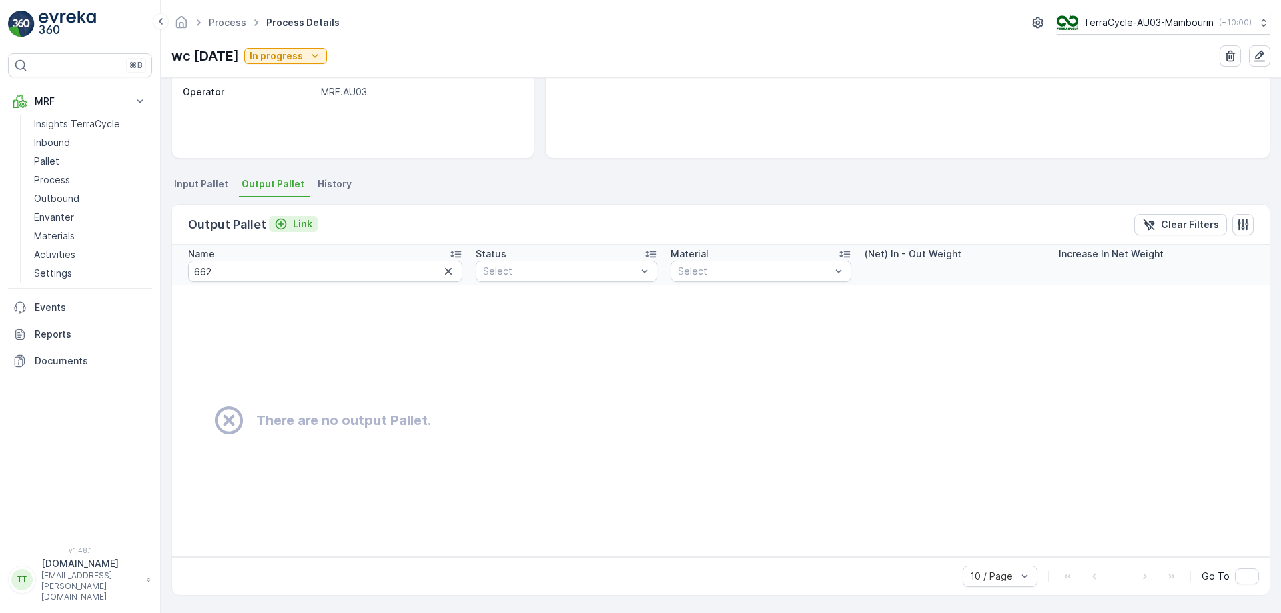
click at [296, 224] on p "Link" at bounding box center [302, 224] width 19 height 13
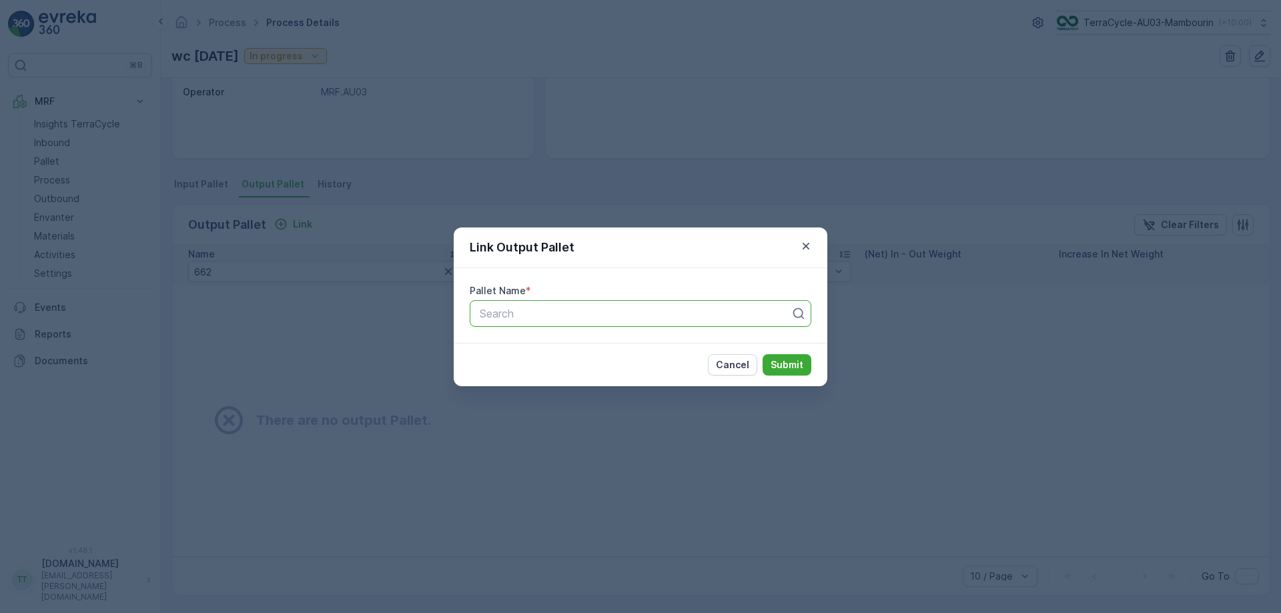
click at [553, 310] on div at bounding box center [635, 314] width 314 height 12
type input "662"
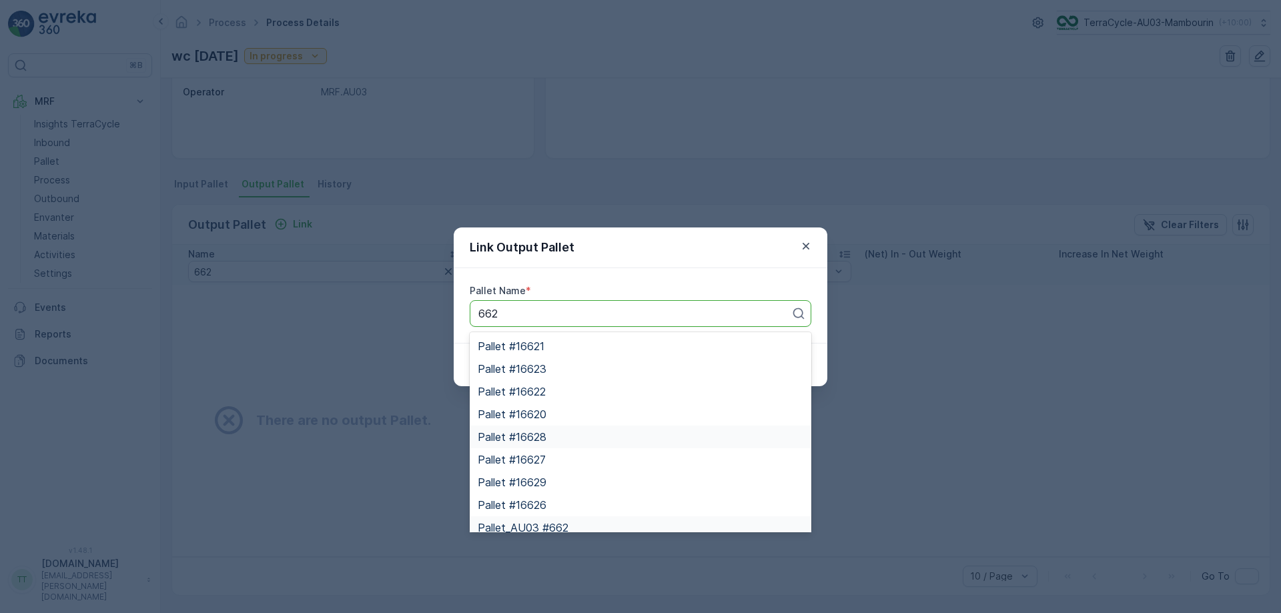
drag, startPoint x: 577, startPoint y: 344, endPoint x: 585, endPoint y: 416, distance: 71.8
click at [585, 416] on div "Pallet #16621 Pallet #16623 Pallet #16622 Pallet #16620 Pallet #16628 Pallet #1…" at bounding box center [641, 432] width 342 height 200
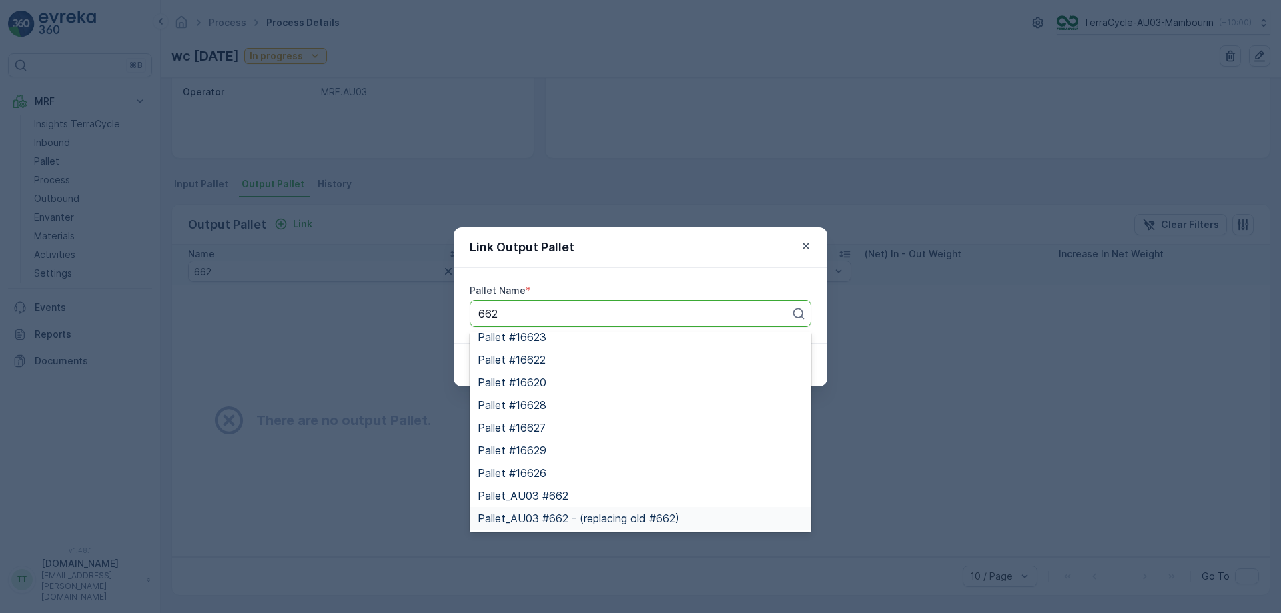
click at [585, 513] on span "Pallet_AU03 #662 - (replacing old #662)" at bounding box center [579, 518] width 202 height 12
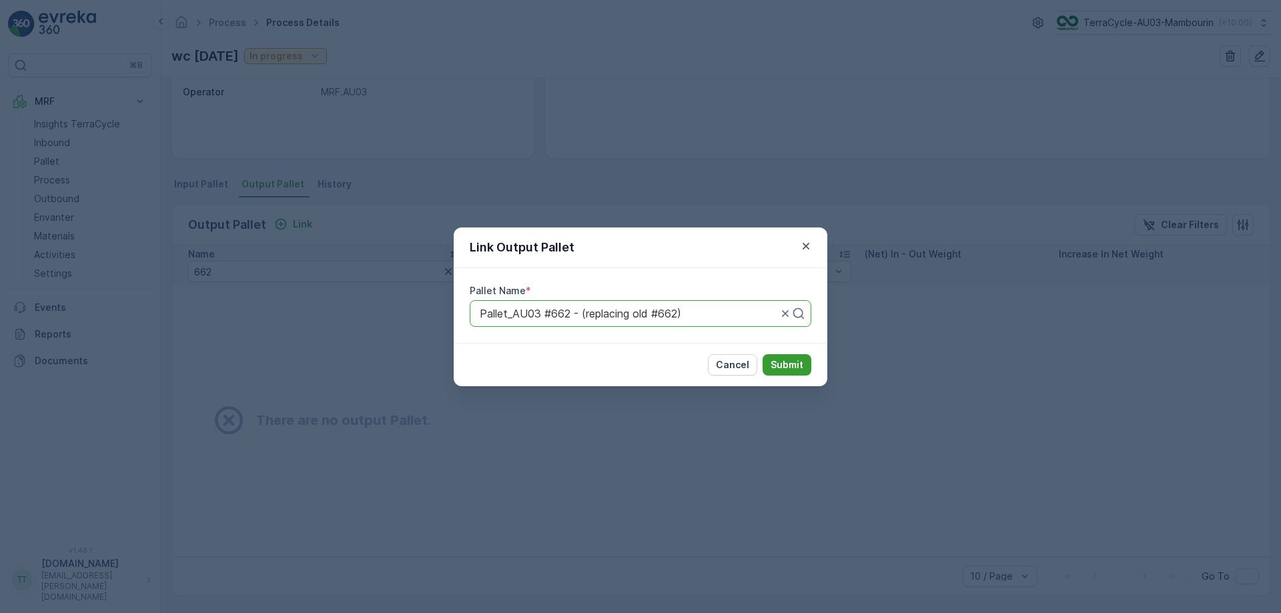
click at [787, 366] on p "Submit" at bounding box center [787, 364] width 33 height 13
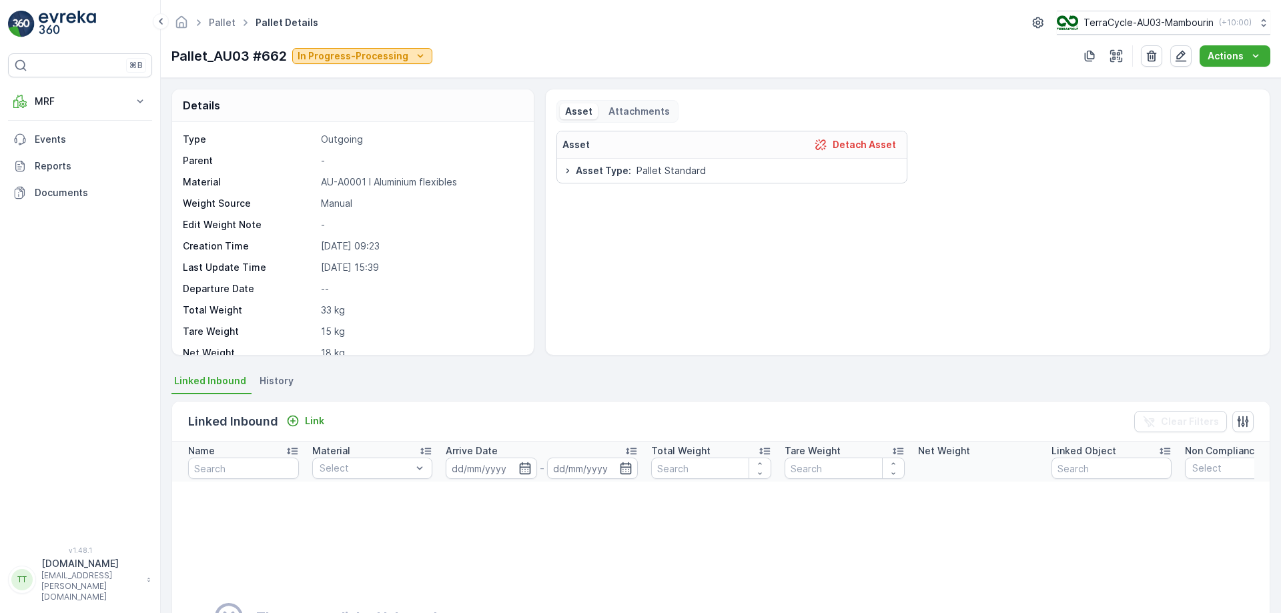
click at [385, 59] on p "In Progress-Processing" at bounding box center [353, 55] width 111 height 13
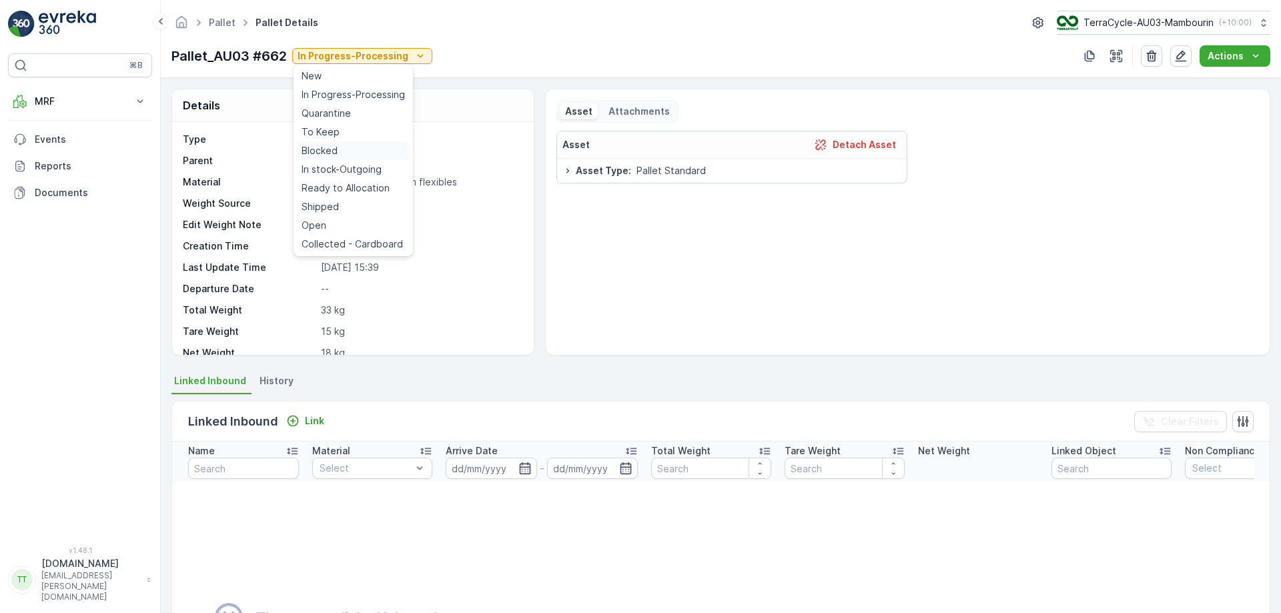
click at [343, 145] on div "Blocked" at bounding box center [353, 150] width 114 height 19
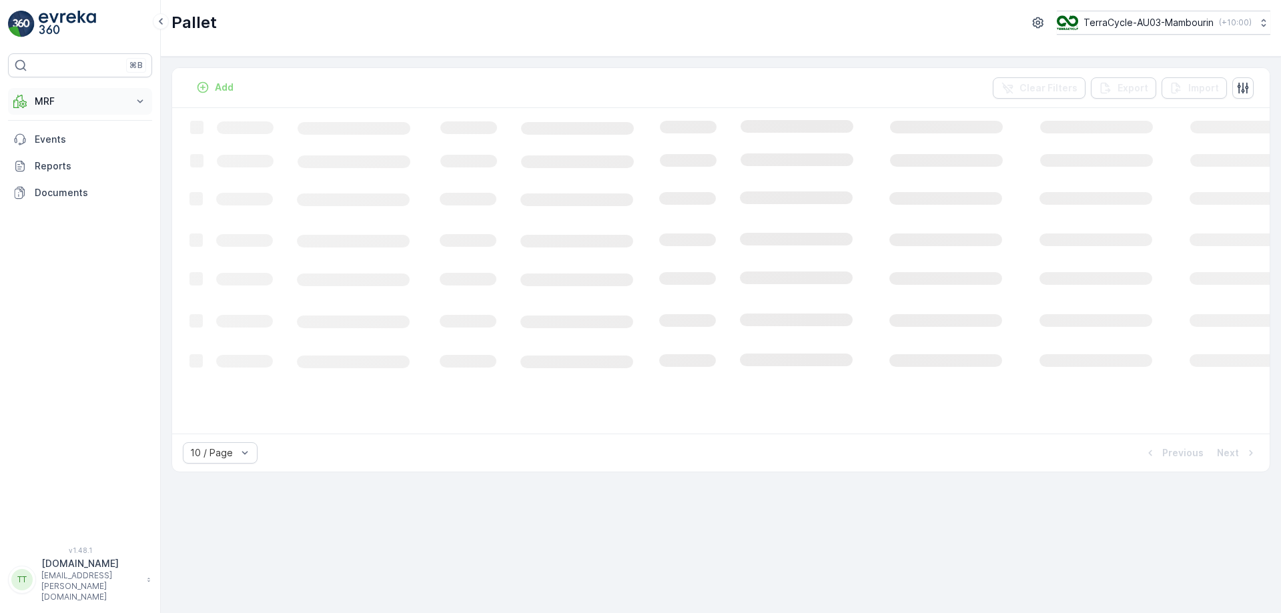
click at [95, 98] on p "MRF" at bounding box center [80, 101] width 91 height 13
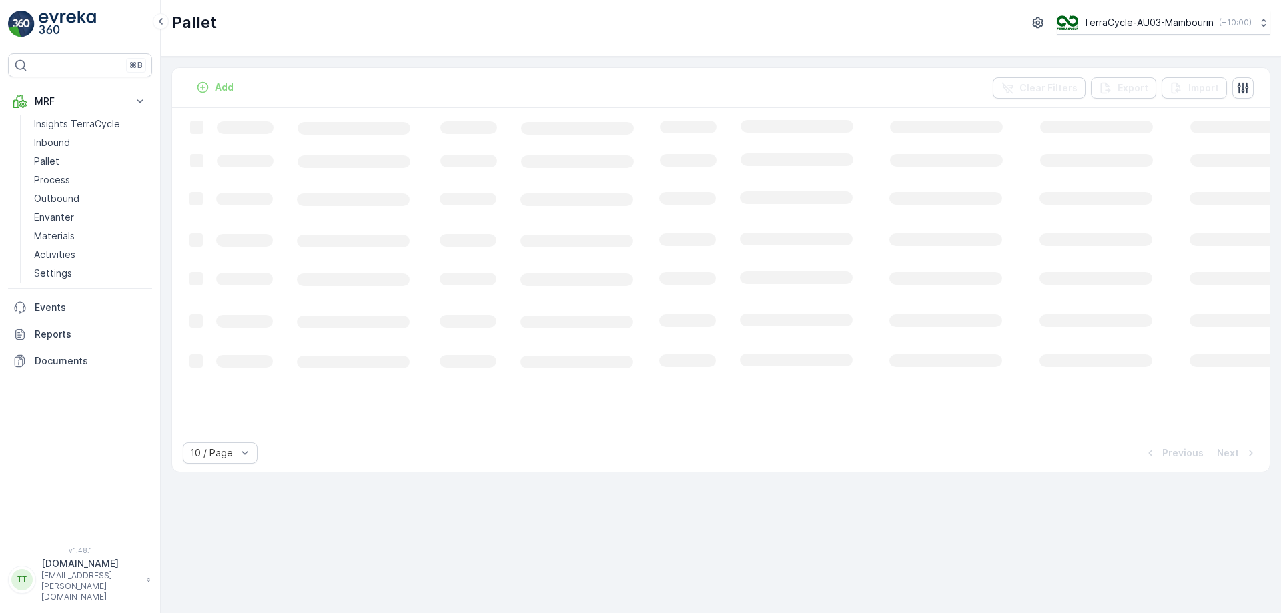
click at [304, 41] on div "Pallet TerraCycle-AU03-Mambourin ( +10:00 )" at bounding box center [721, 28] width 1120 height 57
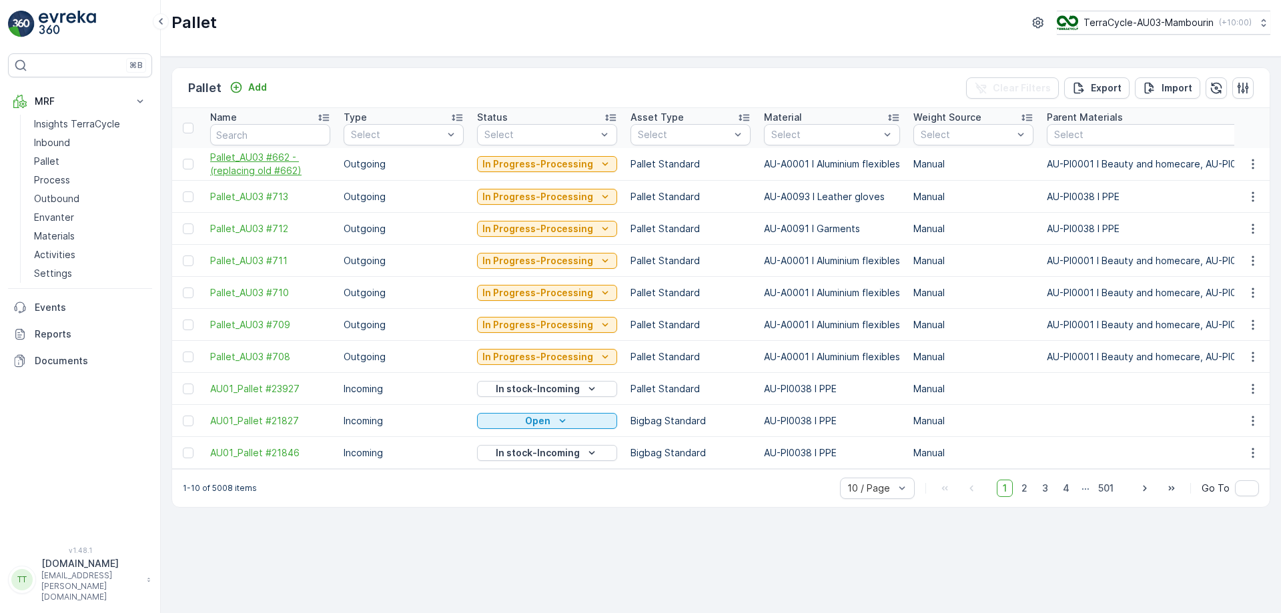
click at [253, 161] on span "Pallet_AU03 #662 - (replacing old #662)" at bounding box center [270, 164] width 120 height 27
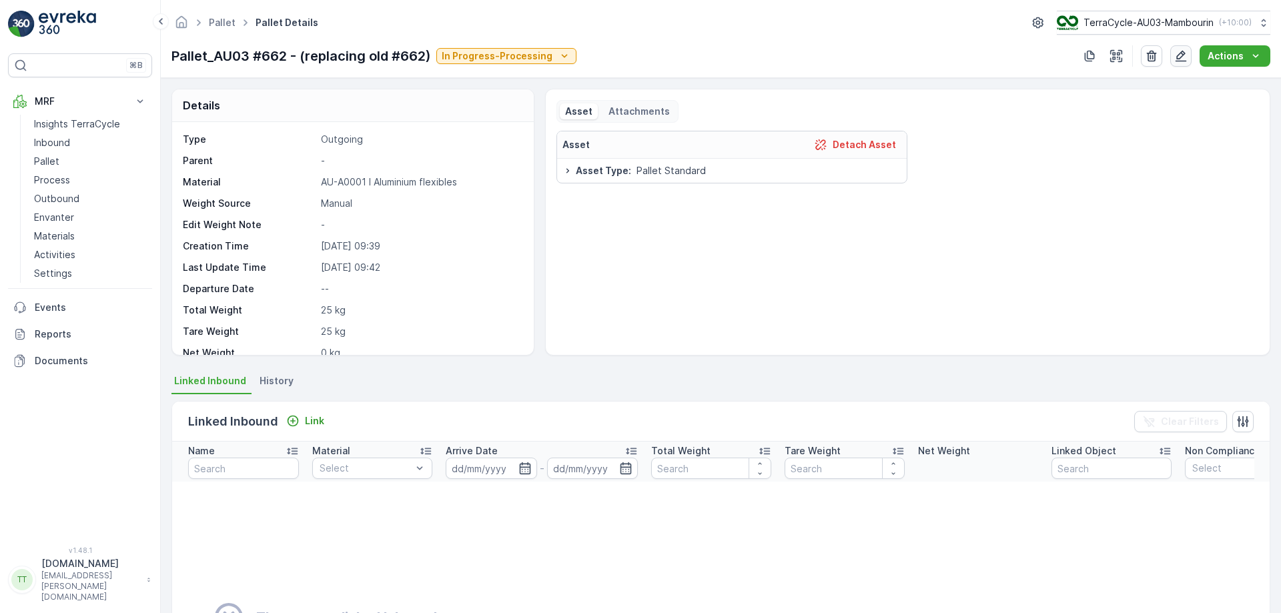
click at [1186, 57] on icon "button" at bounding box center [1180, 55] width 13 height 13
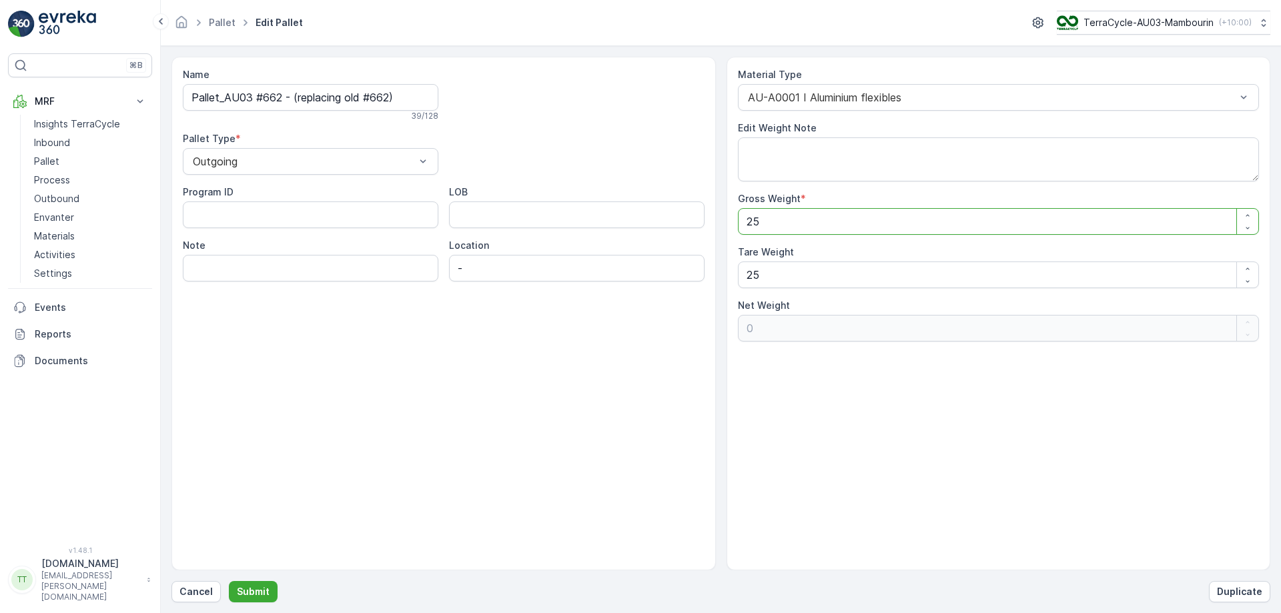
click at [781, 222] on Weight "25" at bounding box center [999, 221] width 522 height 27
type Weight "2"
type Weight "-23"
type Weight "0"
type Weight "4"
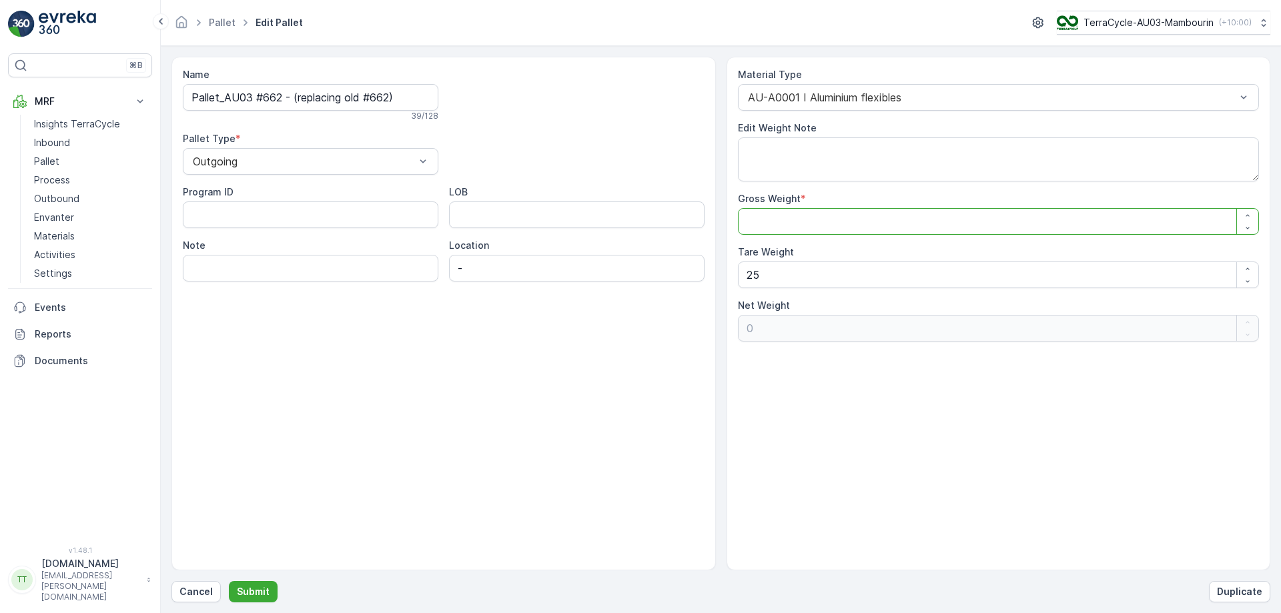
type Weight "-21"
type Weight "42"
type Weight "17"
type Weight "4"
type Weight "-21"
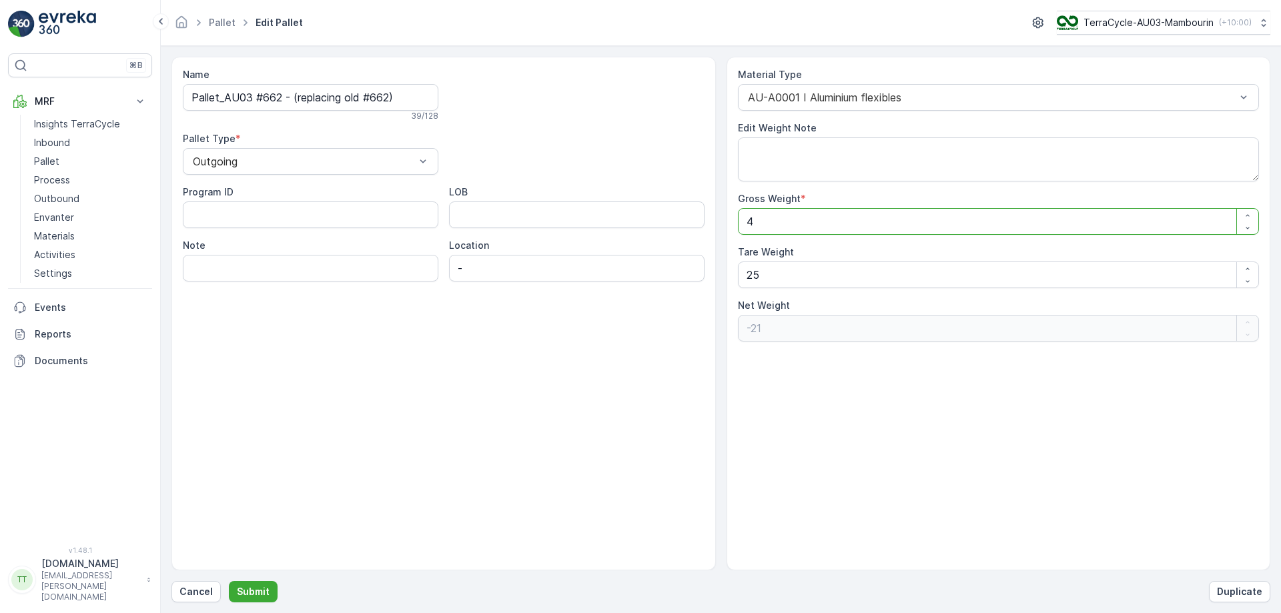
type Weight "43"
type Weight "18"
type Weight "43"
click at [855, 433] on div "Material Type AU-A0001 I Aluminium flexibles Edit Weight Note Gross Weight * 43…" at bounding box center [999, 314] width 545 height 514
click at [243, 595] on p "Submit" at bounding box center [253, 591] width 33 height 13
